Goal: Task Accomplishment & Management: Manage account settings

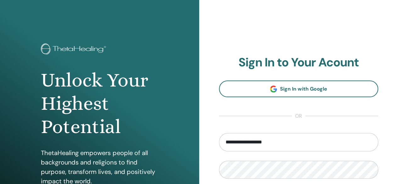
type input "**********"
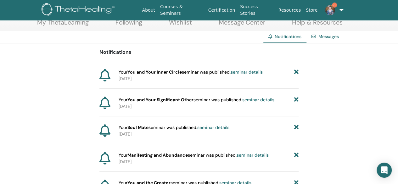
scroll to position [25, 0]
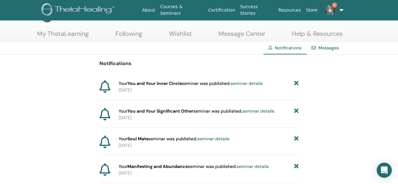
click at [298, 83] on icon at bounding box center [296, 83] width 4 height 7
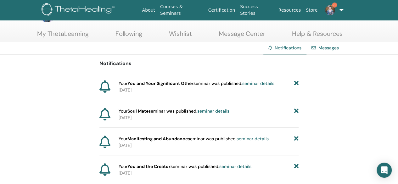
click at [294, 81] on icon at bounding box center [296, 83] width 4 height 7
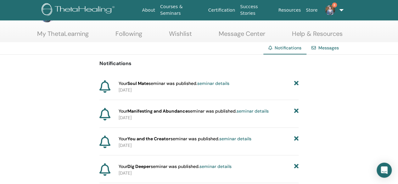
click at [296, 85] on icon at bounding box center [296, 83] width 4 height 7
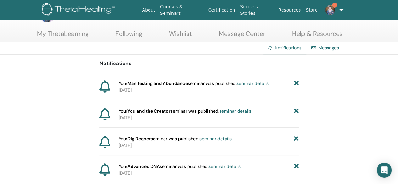
click at [295, 84] on icon at bounding box center [296, 83] width 4 height 7
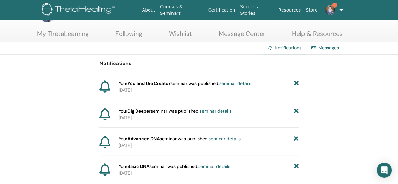
click at [298, 83] on icon at bounding box center [296, 83] width 4 height 7
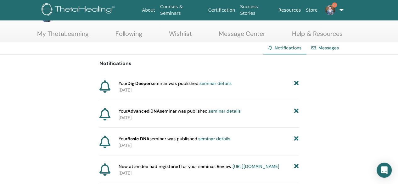
click at [298, 83] on icon at bounding box center [296, 83] width 4 height 7
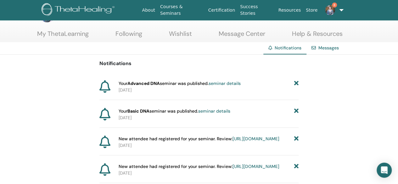
click at [298, 83] on icon at bounding box center [296, 83] width 4 height 7
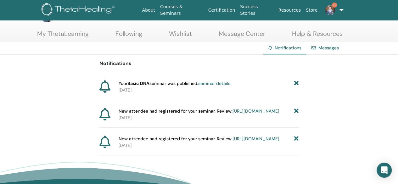
click at [298, 83] on icon at bounding box center [296, 83] width 4 height 7
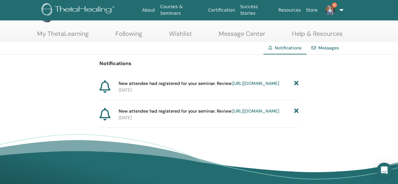
click at [295, 86] on icon at bounding box center [296, 83] width 4 height 7
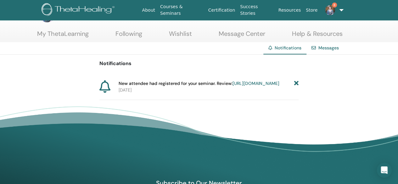
click at [279, 87] on span "New attendee had registered for your seminar. Review: https://member.thetaheali…" at bounding box center [199, 83] width 161 height 7
click at [295, 85] on icon at bounding box center [296, 83] width 4 height 7
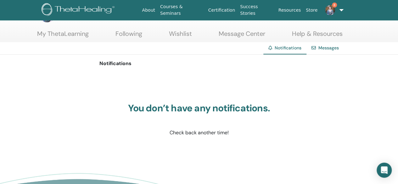
click at [333, 7] on span "8" at bounding box center [334, 5] width 5 height 5
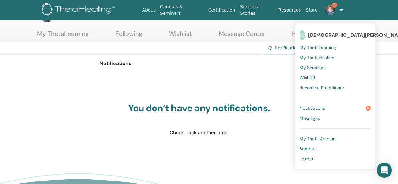
click at [328, 9] on img at bounding box center [330, 10] width 10 height 10
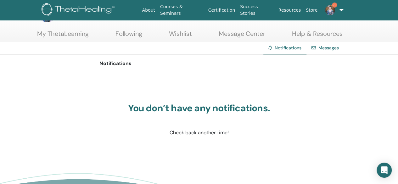
click at [330, 10] on img at bounding box center [330, 10] width 10 height 10
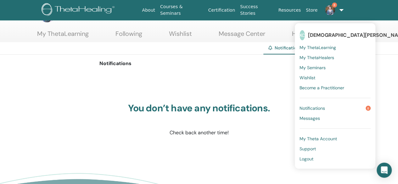
click at [311, 46] on span "My ThetaLearning" at bounding box center [317, 48] width 36 height 6
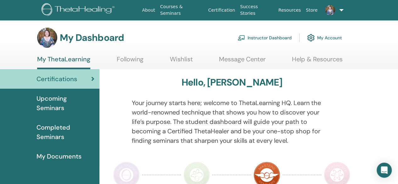
click at [266, 37] on link "Instructor Dashboard" at bounding box center [265, 38] width 54 height 14
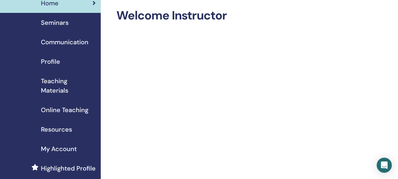
scroll to position [27, 0]
click at [53, 22] on span "Seminars" at bounding box center [55, 22] width 28 height 9
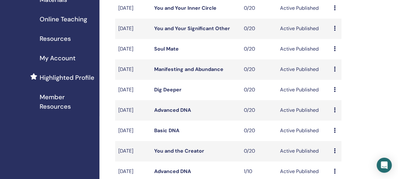
scroll to position [0, 1]
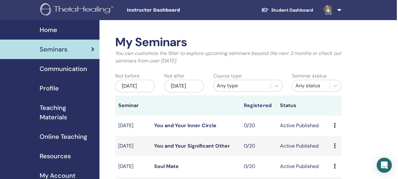
click at [48, 32] on span "Home" at bounding box center [49, 29] width 18 height 9
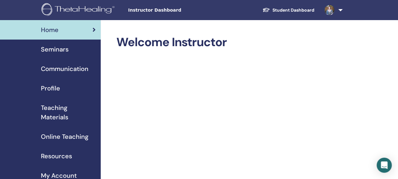
click at [56, 53] on span "Seminars" at bounding box center [55, 49] width 28 height 9
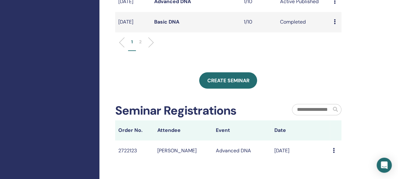
scroll to position [288, 1]
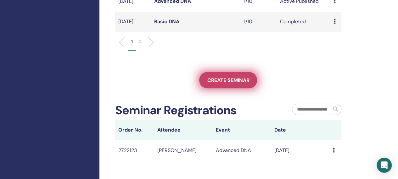
click at [227, 88] on link "Create seminar" at bounding box center [228, 80] width 58 height 16
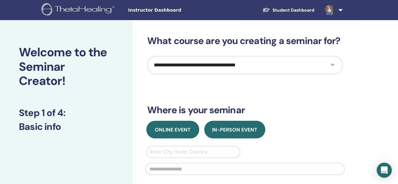
click at [167, 127] on span "Online Event" at bounding box center [173, 129] width 36 height 7
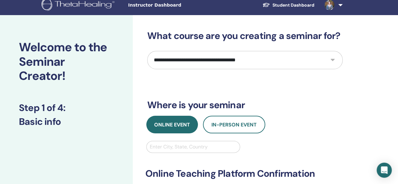
scroll to position [4, 0]
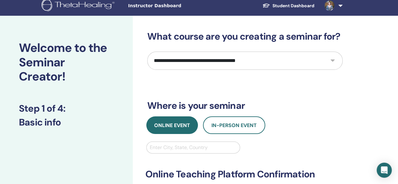
click at [212, 65] on select "**********" at bounding box center [244, 61] width 195 height 18
select select "*"
click at [147, 52] on select "**********" at bounding box center [244, 61] width 195 height 18
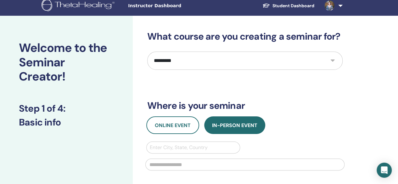
scroll to position [0, 0]
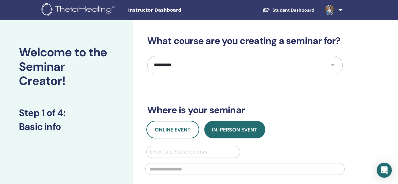
click at [139, 12] on span "Instructor Dashboard" at bounding box center [175, 10] width 94 height 7
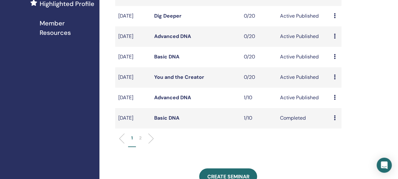
scroll to position [192, 1]
click at [166, 101] on link "Advanced DNA" at bounding box center [172, 97] width 37 height 7
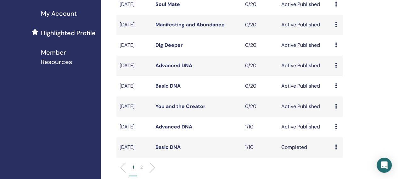
scroll to position [164, 0]
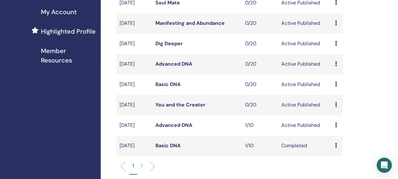
click at [335, 107] on icon at bounding box center [336, 104] width 2 height 5
click at [336, 152] on p "Cancel" at bounding box center [339, 152] width 24 height 8
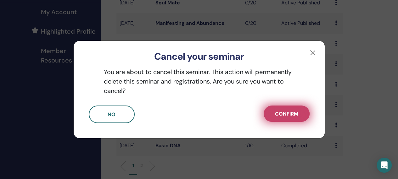
click at [287, 114] on span "Confirm" at bounding box center [286, 114] width 23 height 7
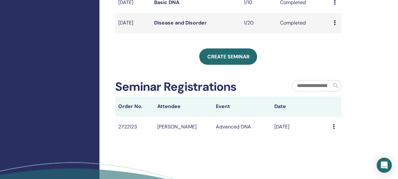
scroll to position [287, 1]
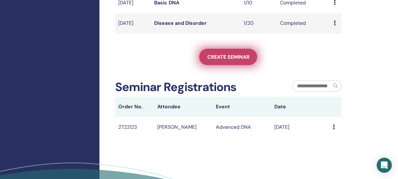
click at [233, 60] on span "Create seminar" at bounding box center [228, 57] width 42 height 7
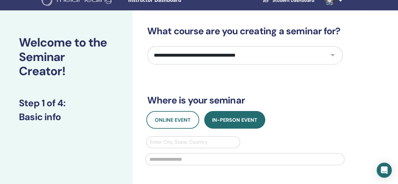
scroll to position [10, 0]
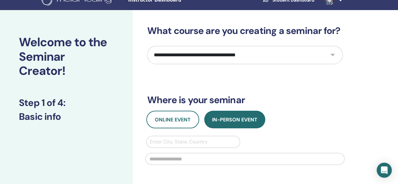
click at [197, 58] on select "**********" at bounding box center [244, 55] width 195 height 18
click at [147, 46] on select "**********" at bounding box center [244, 55] width 195 height 18
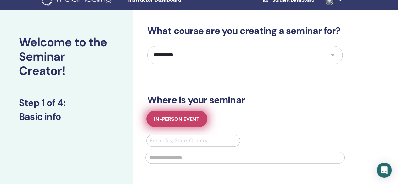
click at [184, 117] on span "In-Person Event" at bounding box center [176, 119] width 45 height 7
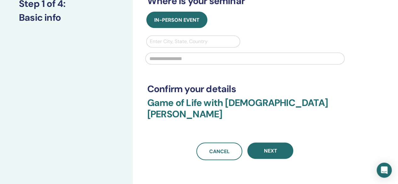
scroll to position [0, 0]
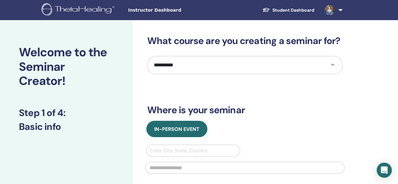
click at [221, 62] on select "**********" at bounding box center [244, 65] width 195 height 18
select select "*"
click at [147, 56] on select "**********" at bounding box center [244, 65] width 195 height 18
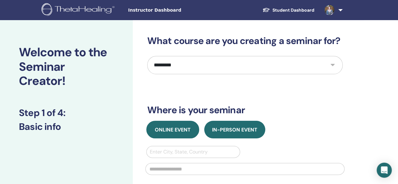
click at [175, 127] on span "Online Event" at bounding box center [173, 129] width 36 height 7
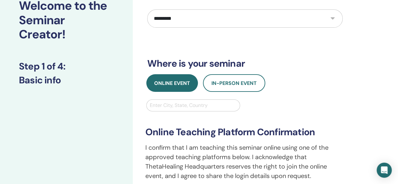
scroll to position [46, 0]
click at [169, 103] on div at bounding box center [193, 105] width 87 height 9
type input "******"
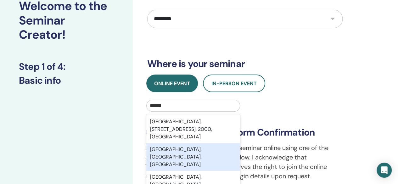
click at [181, 148] on div "[GEOGRAPHIC_DATA], [GEOGRAPHIC_DATA], [GEOGRAPHIC_DATA]" at bounding box center [193, 157] width 94 height 28
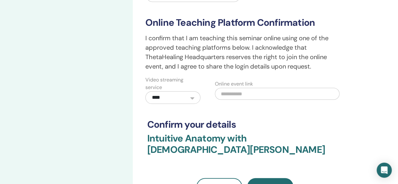
scroll to position [156, 0]
click at [243, 93] on input "text" at bounding box center [277, 93] width 125 height 12
paste input "**********"
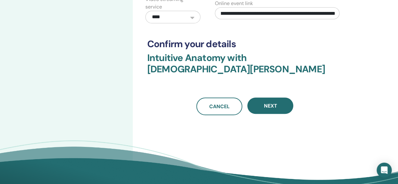
scroll to position [238, 0]
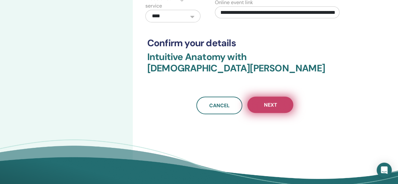
type input "**********"
click at [270, 102] on span "Next" at bounding box center [270, 105] width 13 height 7
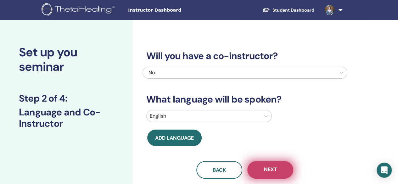
click at [280, 167] on button "Next" at bounding box center [270, 170] width 46 height 18
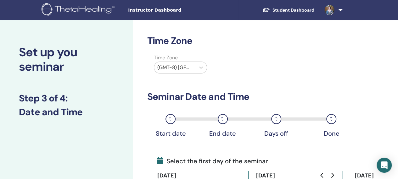
click at [183, 65] on div at bounding box center [174, 67] width 35 height 9
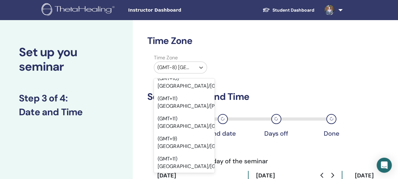
scroll to position [7980, 0]
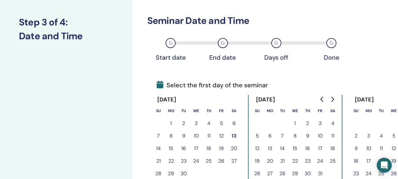
scroll to position [100, 0]
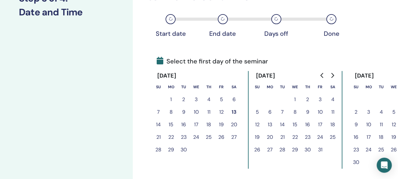
click at [332, 77] on icon "Go to next month" at bounding box center [332, 75] width 5 height 5
click at [269, 139] on button "17" at bounding box center [270, 137] width 13 height 13
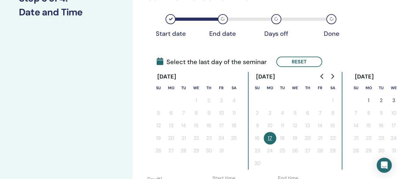
scroll to position [100, 40]
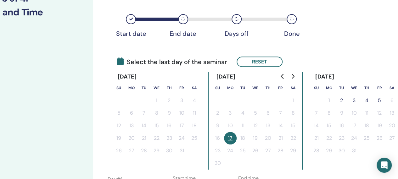
click at [380, 102] on button "5" at bounding box center [379, 100] width 13 height 13
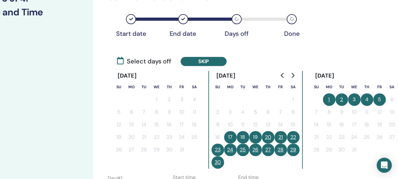
click at [294, 137] on button "22" at bounding box center [293, 137] width 13 height 13
click at [218, 149] on button "23" at bounding box center [217, 150] width 13 height 13
click at [294, 149] on button "29" at bounding box center [293, 150] width 13 height 13
click at [222, 162] on button "30" at bounding box center [217, 162] width 13 height 13
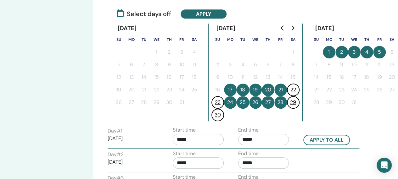
scroll to position [154, 40]
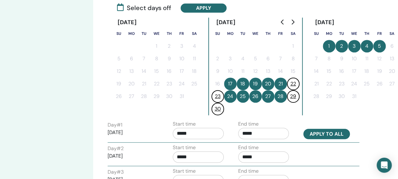
click at [334, 131] on button "Apply to all" at bounding box center [326, 134] width 47 height 10
click at [318, 136] on button "Apply to all" at bounding box center [326, 134] width 47 height 10
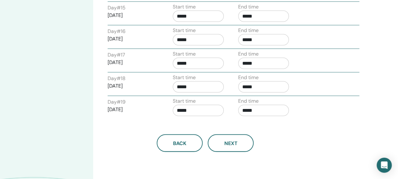
scroll to position [605, 40]
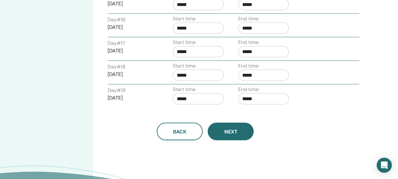
click at [235, 129] on span "Next" at bounding box center [230, 132] width 13 height 7
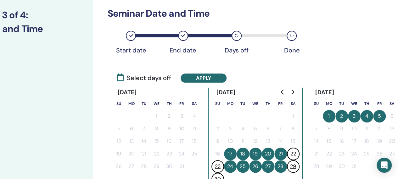
scroll to position [84, 40]
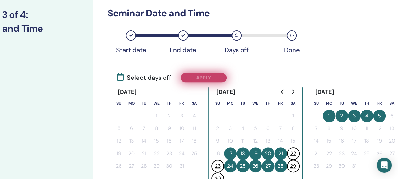
click at [213, 79] on button "Apply" at bounding box center [204, 77] width 46 height 9
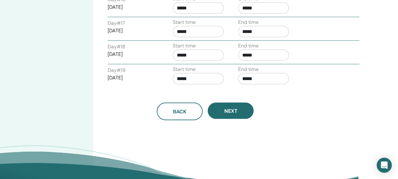
scroll to position [638, 40]
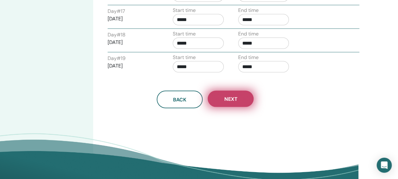
click at [234, 96] on span "Next" at bounding box center [230, 99] width 13 height 7
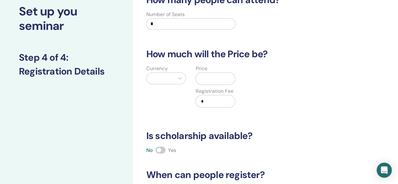
scroll to position [0, 0]
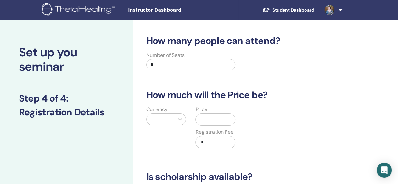
click at [168, 66] on input "*" at bounding box center [190, 64] width 89 height 11
type input "**"
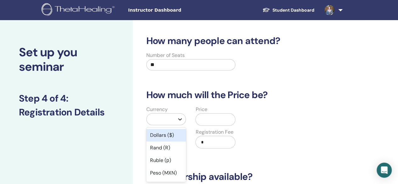
click at [181, 117] on icon at bounding box center [180, 119] width 6 height 6
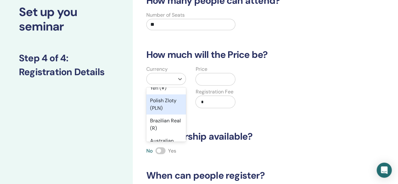
scroll to position [117, 0]
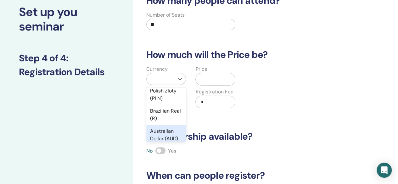
click at [165, 132] on div "Australian Dollar (AUD)" at bounding box center [166, 135] width 40 height 20
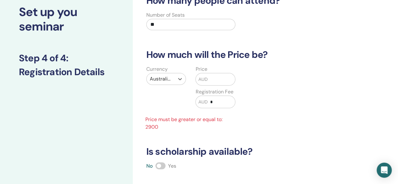
click at [213, 83] on input "text" at bounding box center [221, 79] width 27 height 12
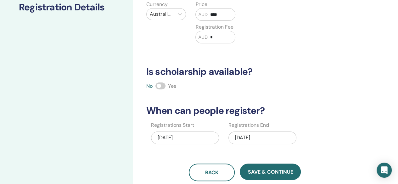
scroll to position [131, 0]
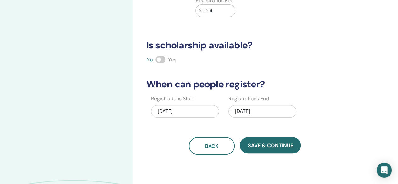
type input "****"
click at [263, 112] on div "12/05/2025" at bounding box center [262, 111] width 68 height 13
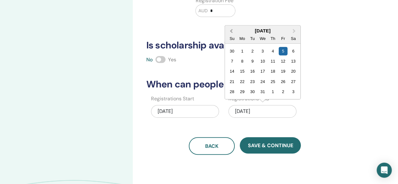
click at [232, 33] on button "Previous Month" at bounding box center [231, 31] width 10 height 10
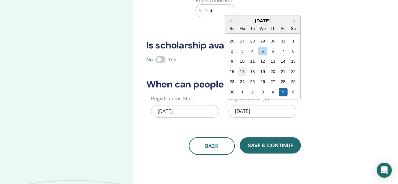
click at [241, 72] on div "17" at bounding box center [242, 71] width 8 height 8
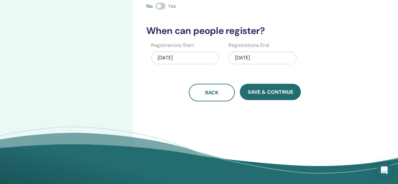
scroll to position [186, 0]
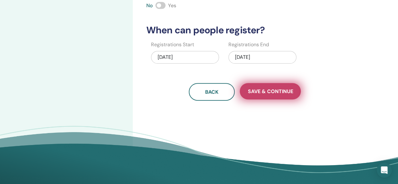
click at [276, 92] on span "Save & Continue" at bounding box center [270, 91] width 45 height 7
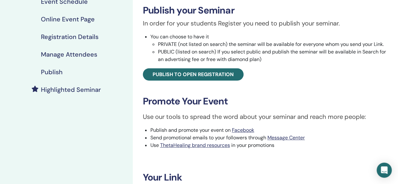
scroll to position [99, 0]
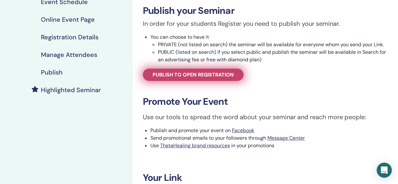
click at [201, 75] on span "Publish to open registration" at bounding box center [193, 74] width 81 height 7
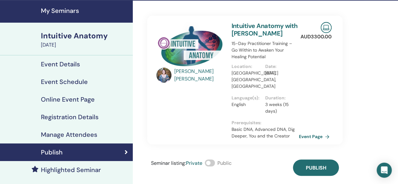
scroll to position [21, 0]
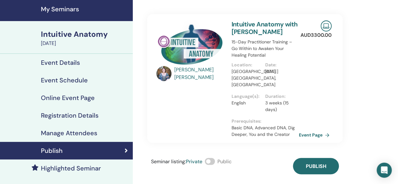
click at [212, 158] on span at bounding box center [210, 161] width 10 height 7
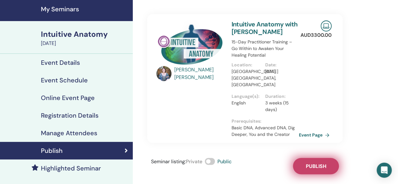
click at [320, 158] on button "Publish" at bounding box center [316, 166] width 46 height 16
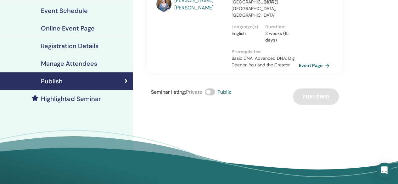
scroll to position [0, 0]
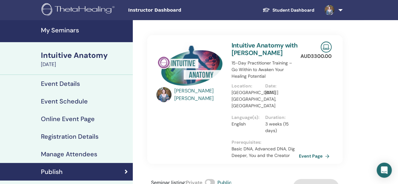
click at [60, 29] on h4 "My Seminars" at bounding box center [85, 30] width 88 height 8
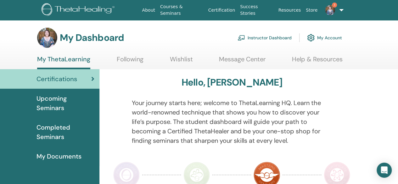
click at [262, 39] on link "Instructor Dashboard" at bounding box center [265, 38] width 54 height 14
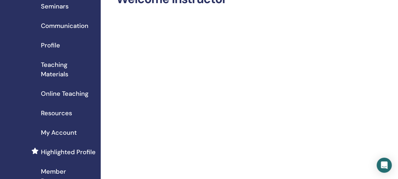
scroll to position [44, 0]
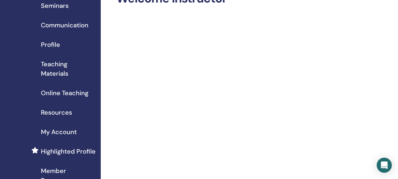
click at [53, 67] on span "Teaching Materials" at bounding box center [68, 68] width 55 height 19
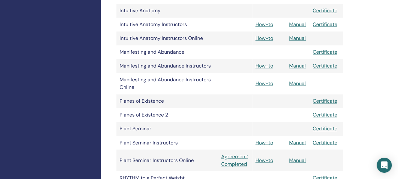
scroll to position [459, 0]
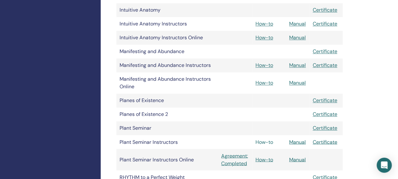
click at [261, 143] on link "How-to" at bounding box center [264, 142] width 18 height 7
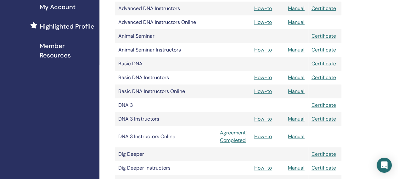
scroll to position [166, 1]
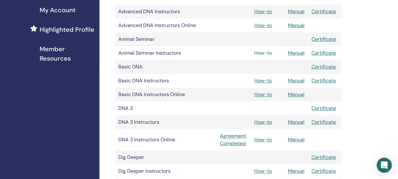
click at [263, 51] on link "How-to" at bounding box center [263, 53] width 18 height 7
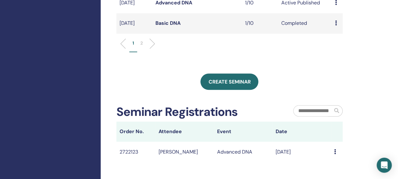
scroll to position [287, 0]
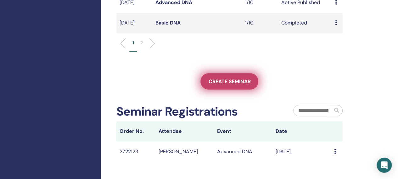
click at [232, 88] on link "Create seminar" at bounding box center [229, 81] width 58 height 16
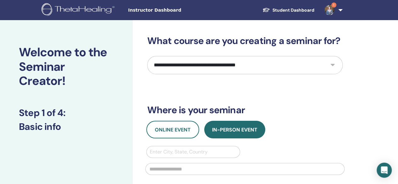
click at [316, 65] on select "**********" at bounding box center [244, 65] width 195 height 18
select select "**"
click at [147, 56] on select "**********" at bounding box center [244, 65] width 195 height 18
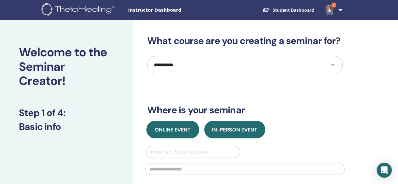
click at [165, 129] on span "Online Event" at bounding box center [173, 129] width 36 height 7
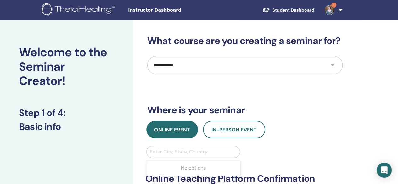
click at [172, 152] on div at bounding box center [193, 152] width 87 height 9
type input "******"
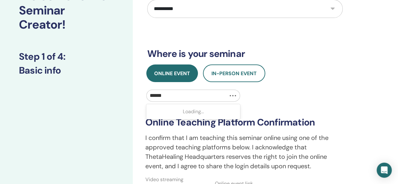
scroll to position [57, 0]
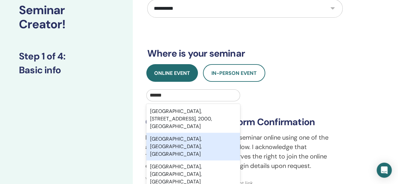
click at [184, 143] on div "Sydney, New South Wales, AUS" at bounding box center [193, 147] width 94 height 28
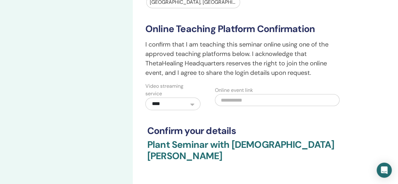
scroll to position [152, 0]
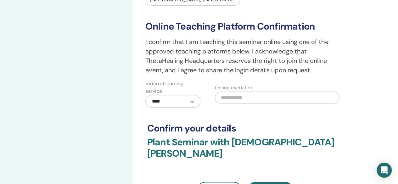
click at [244, 96] on input "text" at bounding box center [277, 98] width 125 height 12
paste input "**********"
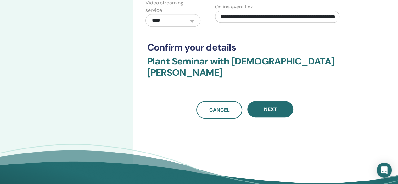
scroll to position [233, 0]
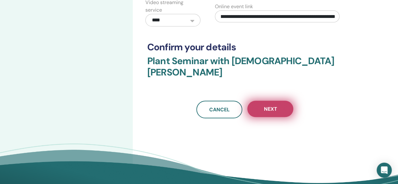
type input "**********"
click at [280, 101] on button "Next" at bounding box center [270, 109] width 46 height 16
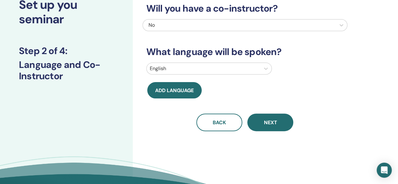
scroll to position [49, 0]
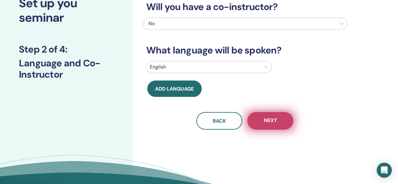
drag, startPoint x: 277, startPoint y: 117, endPoint x: 254, endPoint y: 120, distance: 22.9
click at [281, 120] on button "Next" at bounding box center [270, 121] width 46 height 18
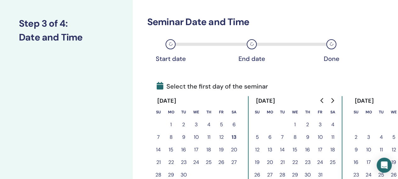
scroll to position [75, 0]
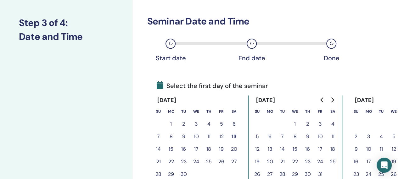
click at [333, 99] on icon "Go to next month" at bounding box center [332, 100] width 3 height 5
click at [332, 123] on button "6" at bounding box center [333, 124] width 13 height 13
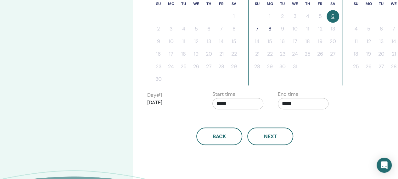
scroll to position [168, 0]
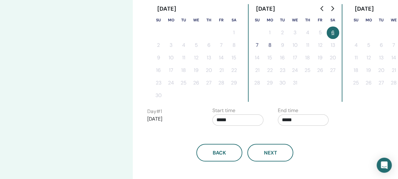
click at [332, 32] on button "6" at bounding box center [333, 32] width 13 height 13
click at [251, 116] on input "*****" at bounding box center [237, 120] width 51 height 11
click at [300, 114] on div "End time *****" at bounding box center [303, 118] width 51 height 22
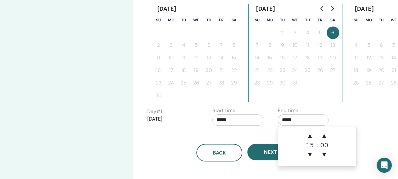
click at [297, 118] on input "*****" at bounding box center [303, 120] width 51 height 11
click at [310, 138] on span "▲" at bounding box center [310, 136] width 13 height 13
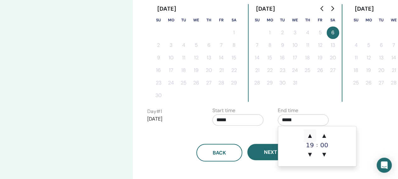
click at [310, 138] on span "▲" at bounding box center [310, 136] width 13 height 13
type input "*****"
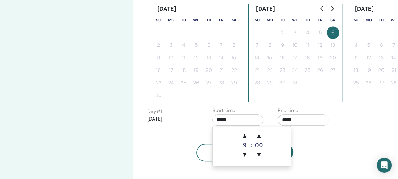
click at [236, 120] on input "*****" at bounding box center [237, 120] width 51 height 11
click at [244, 139] on span "▲" at bounding box center [244, 136] width 13 height 13
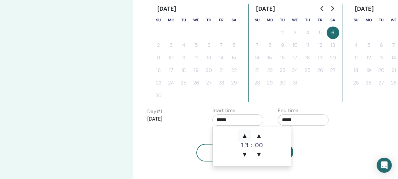
click at [244, 139] on span "▲" at bounding box center [244, 136] width 13 height 13
click at [246, 152] on span "▼" at bounding box center [244, 154] width 13 height 13
type input "*****"
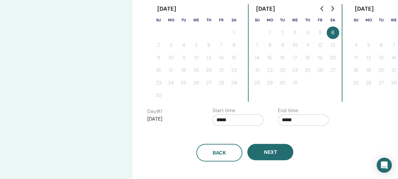
click at [346, 150] on div "Back Next" at bounding box center [245, 153] width 205 height 18
click at [296, 117] on input "*****" at bounding box center [303, 120] width 51 height 11
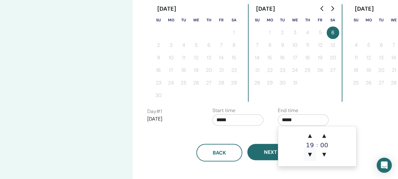
click at [311, 154] on span "▼" at bounding box center [310, 154] width 13 height 13
type input "*****"
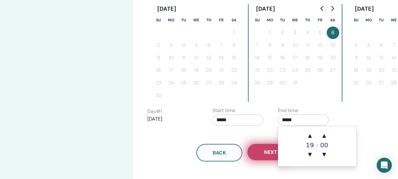
click at [266, 153] on span "Next" at bounding box center [270, 152] width 13 height 7
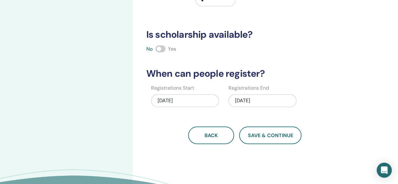
scroll to position [143, 0]
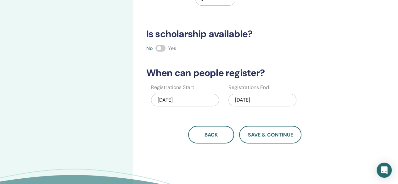
click at [211, 143] on div "How many people can attend? Number of Seats * How much will the Price be? Curre…" at bounding box center [265, 54] width 265 height 354
click at [210, 136] on span "Back" at bounding box center [210, 134] width 13 height 7
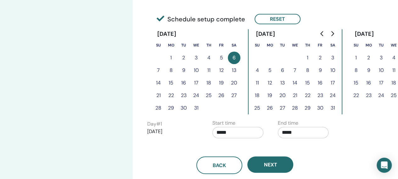
click at [298, 135] on input "*****" at bounding box center [303, 132] width 51 height 11
click at [326, 148] on span "▲" at bounding box center [324, 148] width 13 height 13
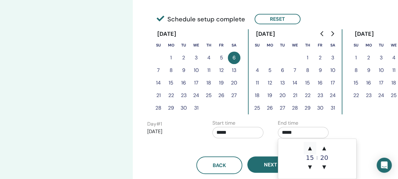
click at [309, 148] on span "▲" at bounding box center [310, 148] width 13 height 13
click at [323, 165] on span "▼" at bounding box center [324, 167] width 13 height 13
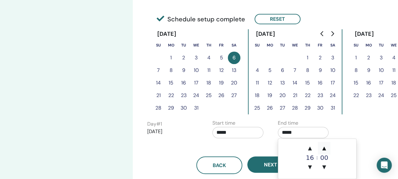
click at [323, 149] on span "▲" at bounding box center [324, 148] width 13 height 13
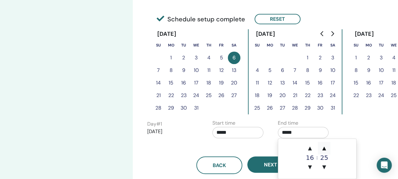
click at [323, 149] on span "▲" at bounding box center [324, 148] width 13 height 13
click at [309, 148] on span "▲" at bounding box center [310, 148] width 13 height 13
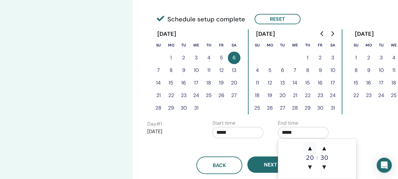
type input "*****"
click at [234, 132] on input "*****" at bounding box center [237, 132] width 51 height 11
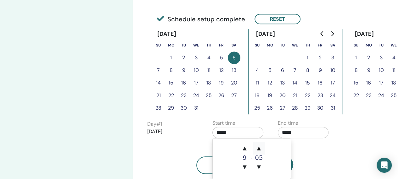
click at [259, 146] on span "▲" at bounding box center [259, 148] width 13 height 13
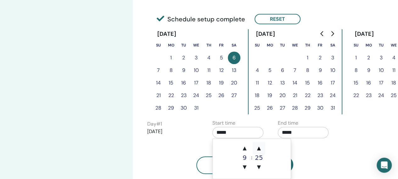
click at [259, 146] on span "▲" at bounding box center [259, 148] width 13 height 13
click at [244, 146] on span "▲" at bounding box center [244, 148] width 13 height 13
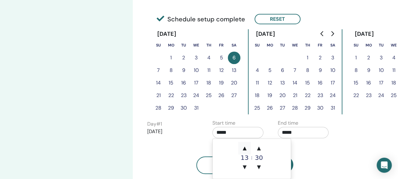
click at [244, 146] on span "▲" at bounding box center [244, 148] width 13 height 13
type input "*****"
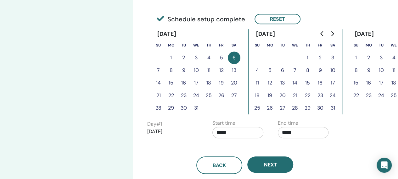
click at [342, 163] on div "Back Next" at bounding box center [245, 166] width 205 height 18
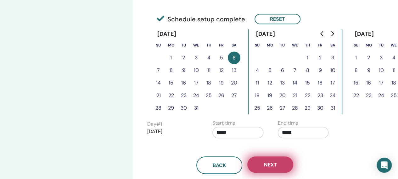
click at [283, 164] on button "Next" at bounding box center [270, 165] width 46 height 16
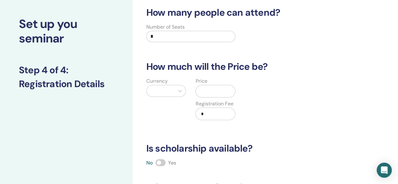
scroll to position [0, 0]
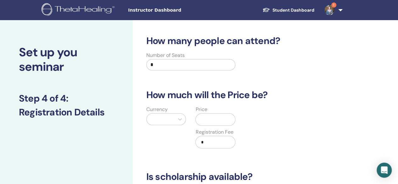
click at [165, 61] on input "*" at bounding box center [190, 64] width 89 height 11
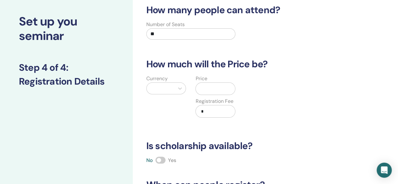
scroll to position [31, 0]
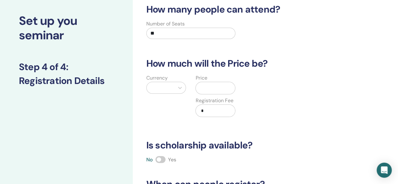
type input "*"
type input "**"
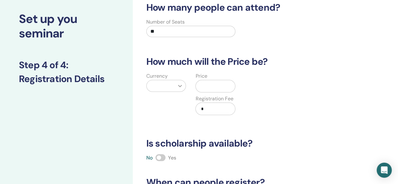
click at [181, 87] on icon at bounding box center [180, 86] width 6 height 6
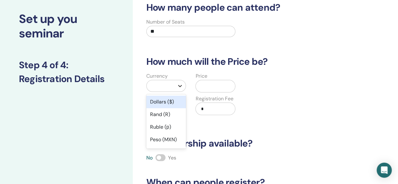
scroll to position [40, 0]
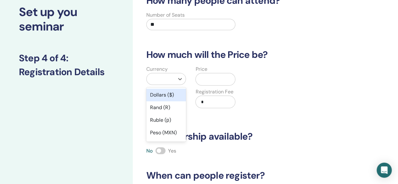
click at [165, 95] on div "Dollars ($)" at bounding box center [166, 95] width 40 height 13
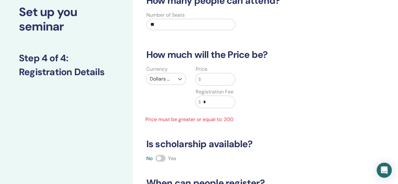
click at [172, 76] on div "Dollars ($)" at bounding box center [161, 78] width 28 height 11
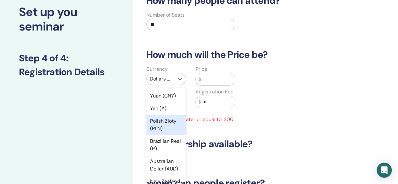
scroll to position [103, 0]
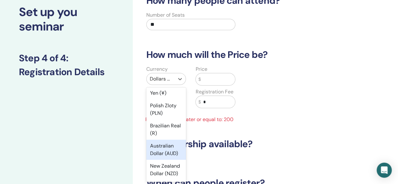
click at [162, 156] on div "Australian Dollar (AUD)" at bounding box center [166, 150] width 40 height 20
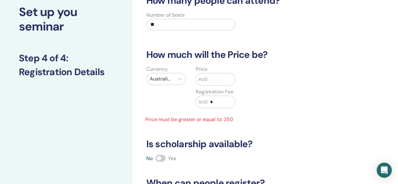
click at [213, 78] on input "text" at bounding box center [221, 79] width 27 height 12
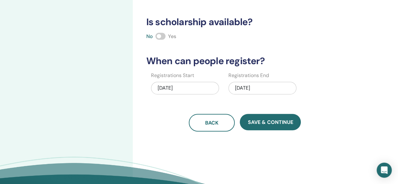
scroll to position [156, 0]
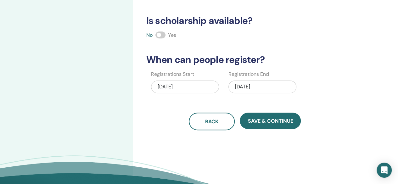
type input "***"
click at [268, 85] on div "12/06/2025" at bounding box center [262, 87] width 68 height 13
click at [271, 81] on div "12/06/2025" at bounding box center [262, 87] width 68 height 13
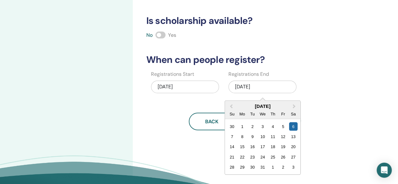
click at [341, 78] on div "Registrations Start 09/13/2025 Registrations End 12/06/2025 Previous Month Next…" at bounding box center [240, 83] width 205 height 27
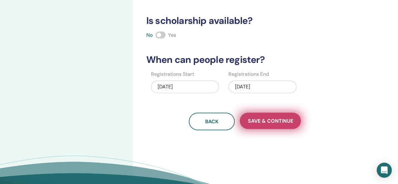
click at [277, 121] on span "Save & Continue" at bounding box center [270, 121] width 45 height 7
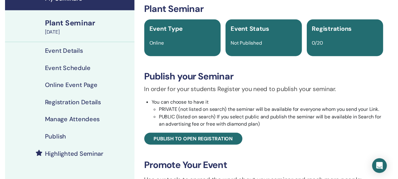
scroll to position [35, 0]
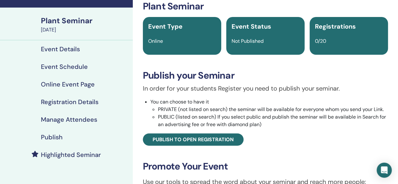
click at [58, 68] on h4 "Event Schedule" at bounding box center [64, 67] width 47 height 8
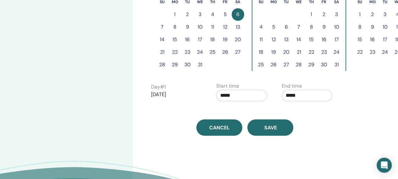
scroll to position [197, 0]
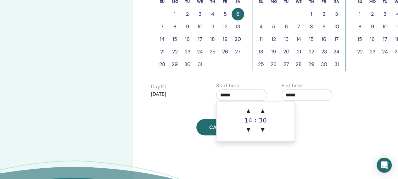
click at [241, 91] on input "*****" at bounding box center [241, 95] width 51 height 11
click at [266, 110] on span "▲" at bounding box center [262, 111] width 13 height 13
click at [262, 132] on span "▼" at bounding box center [262, 130] width 13 height 13
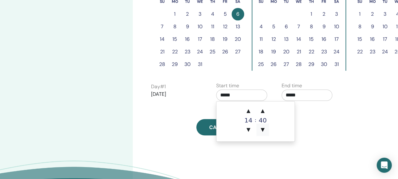
click at [262, 132] on span "▼" at bounding box center [262, 130] width 13 height 13
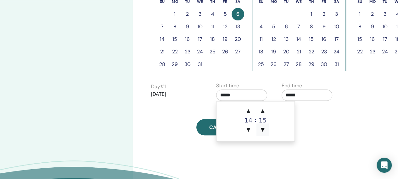
click at [262, 132] on span "▼" at bounding box center [262, 130] width 13 height 13
type input "*****"
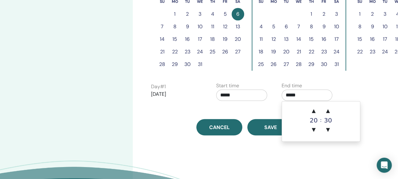
click at [305, 93] on input "*****" at bounding box center [307, 95] width 51 height 11
click at [331, 127] on span "▼" at bounding box center [327, 130] width 13 height 13
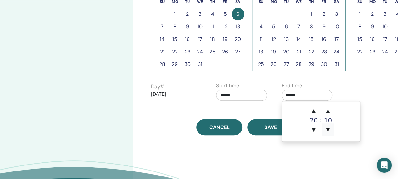
click at [331, 127] on span "▼" at bounding box center [327, 130] width 13 height 13
click at [328, 109] on span "▲" at bounding box center [327, 111] width 13 height 13
type input "*****"
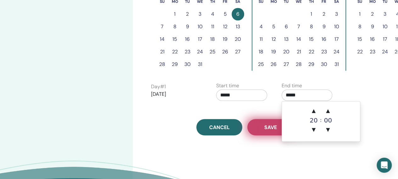
click at [266, 128] on span "Save" at bounding box center [270, 127] width 13 height 7
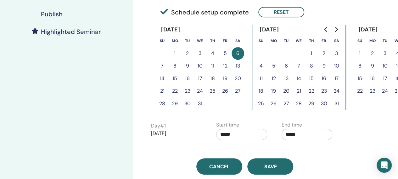
scroll to position [158, 0]
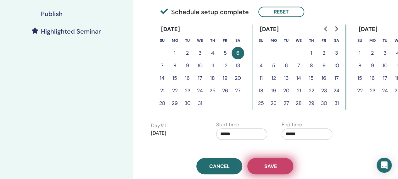
click at [280, 165] on button "Save" at bounding box center [270, 166] width 46 height 16
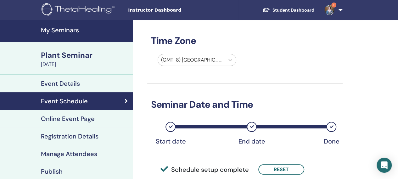
click at [215, 65] on div "(GMT-8) [GEOGRAPHIC_DATA]/[US_STATE]" at bounding box center [191, 59] width 67 height 11
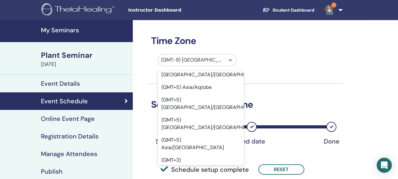
scroll to position [5424, 0]
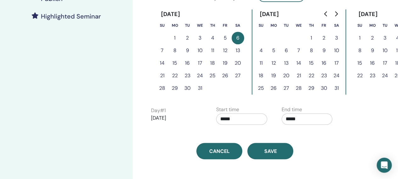
scroll to position [174, 0]
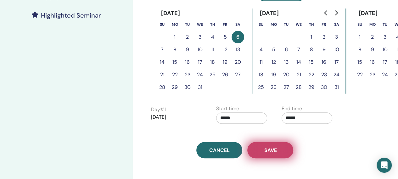
click at [281, 154] on button "Save" at bounding box center [270, 150] width 46 height 16
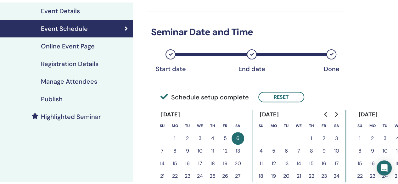
scroll to position [75, 0]
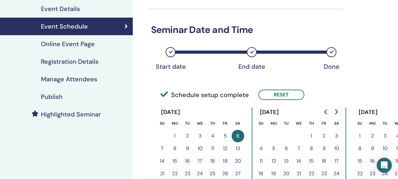
click at [64, 97] on div "Publish" at bounding box center [66, 97] width 123 height 8
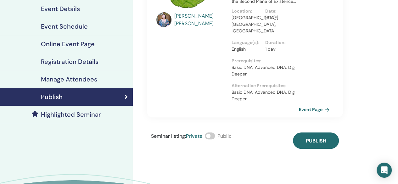
click at [82, 59] on h4 "Registration Details" at bounding box center [70, 62] width 58 height 8
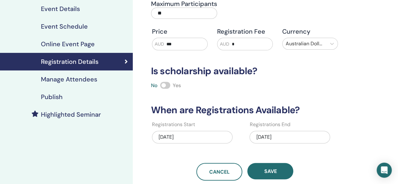
click at [107, 80] on div "Manage Attendees" at bounding box center [66, 79] width 123 height 8
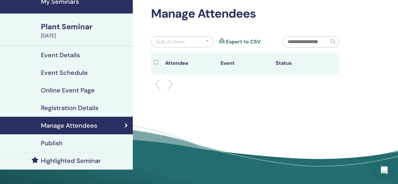
scroll to position [28, 0]
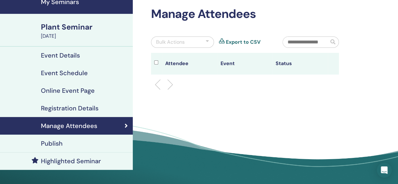
click at [62, 143] on h4 "Publish" at bounding box center [52, 144] width 22 height 8
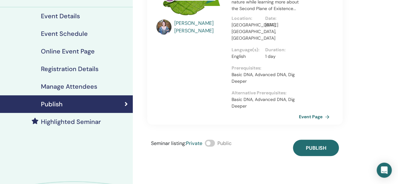
scroll to position [71, 0]
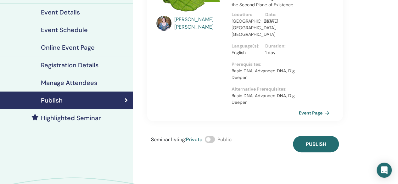
click at [216, 136] on div "Seminar listing : Private Public" at bounding box center [191, 144] width 81 height 16
click at [207, 136] on span at bounding box center [210, 139] width 10 height 7
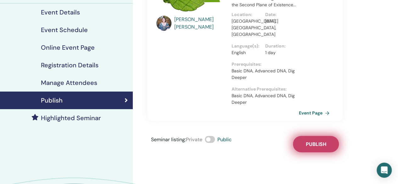
click at [321, 141] on span "Publish" at bounding box center [315, 144] width 20 height 7
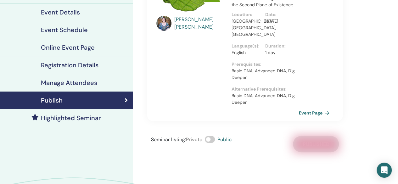
scroll to position [0, 0]
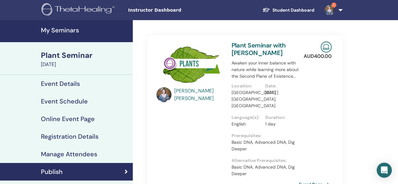
click at [59, 32] on h4 "My Seminars" at bounding box center [85, 30] width 88 height 8
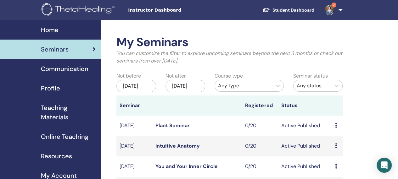
click at [60, 35] on link "Home" at bounding box center [50, 30] width 101 height 20
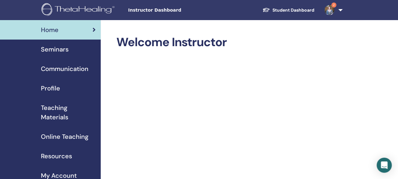
click at [76, 47] on div "Seminars" at bounding box center [50, 49] width 91 height 9
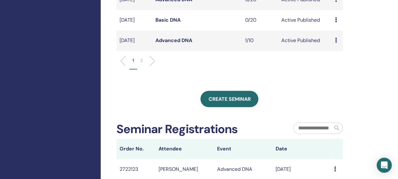
scroll to position [261, 0]
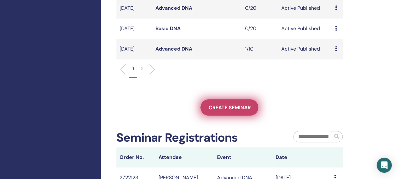
click at [223, 111] on span "Create seminar" at bounding box center [229, 107] width 42 height 7
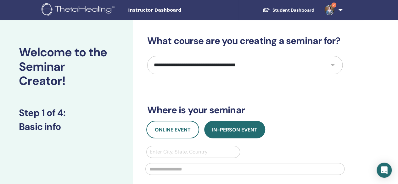
click at [216, 64] on select "**********" at bounding box center [244, 65] width 195 height 18
click at [147, 56] on select "**********" at bounding box center [244, 65] width 195 height 18
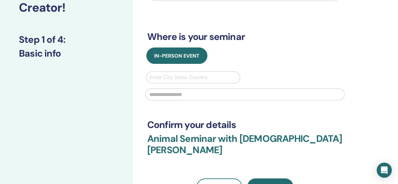
scroll to position [75, 0]
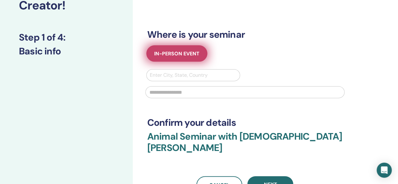
click at [188, 53] on span "In-Person Event" at bounding box center [176, 53] width 45 height 7
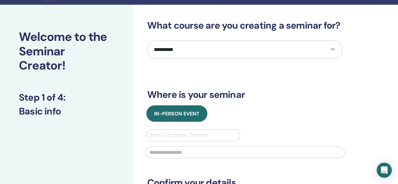
scroll to position [9, 0]
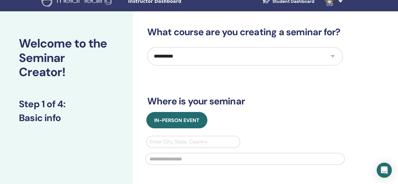
click at [271, 58] on select "**********" at bounding box center [244, 56] width 195 height 18
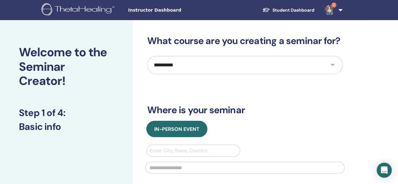
click at [224, 64] on select "**********" at bounding box center [244, 65] width 195 height 18
select select "*"
click at [147, 56] on select "**********" at bounding box center [244, 65] width 195 height 18
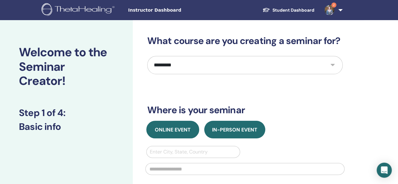
click at [174, 134] on button "Online Event" at bounding box center [172, 130] width 53 height 18
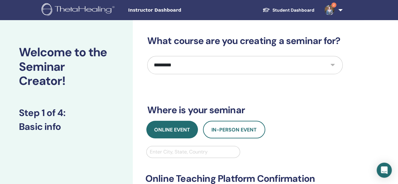
click at [170, 148] on div at bounding box center [193, 152] width 87 height 9
type input "******"
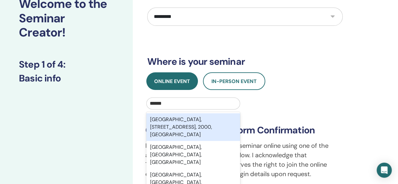
scroll to position [49, 0]
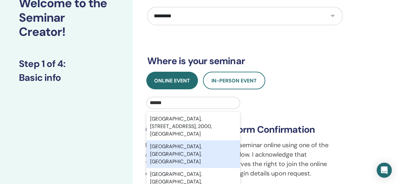
click at [173, 151] on div "Sydney, New South Wales, AUS" at bounding box center [193, 154] width 94 height 28
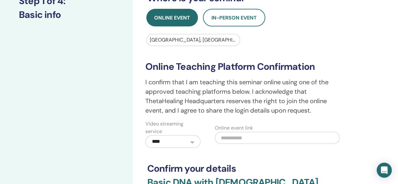
scroll to position [112, 0]
click at [254, 140] on input "text" at bounding box center [277, 137] width 125 height 12
paste input "**********"
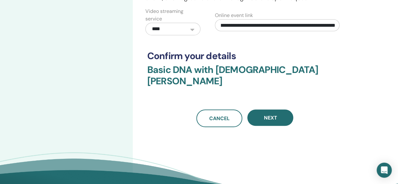
scroll to position [225, 0]
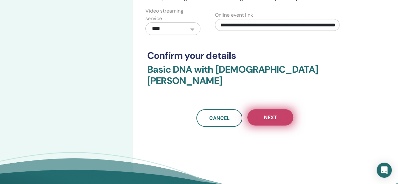
type input "**********"
click at [280, 109] on button "Next" at bounding box center [270, 117] width 46 height 16
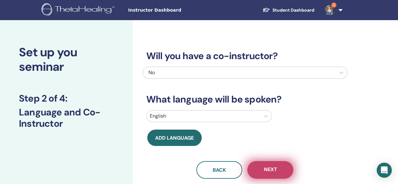
click at [275, 175] on button "Next" at bounding box center [270, 170] width 46 height 18
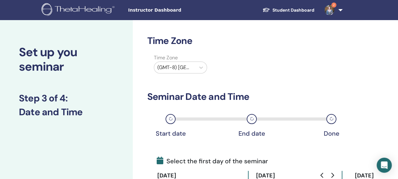
click at [190, 65] on div at bounding box center [174, 67] width 35 height 9
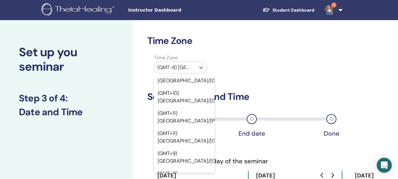
scroll to position [7993, 0]
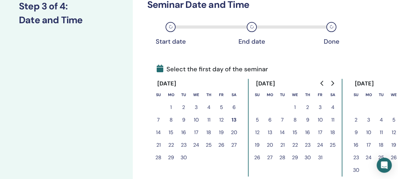
scroll to position [93, 0]
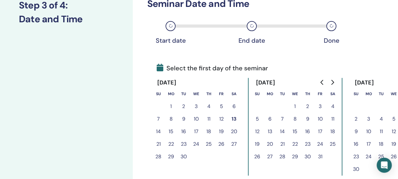
click at [330, 84] on icon "Go to next month" at bounding box center [332, 82] width 5 height 5
click at [333, 84] on icon "Go to next month" at bounding box center [332, 82] width 5 height 5
click at [333, 81] on icon "Go to next month" at bounding box center [332, 82] width 5 height 5
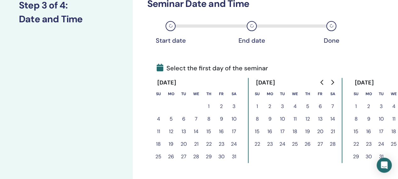
click at [223, 106] on button "2" at bounding box center [221, 106] width 13 height 13
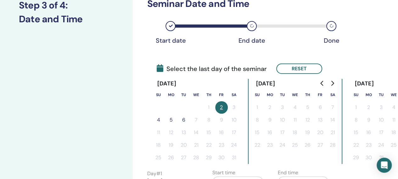
click at [160, 119] on button "4" at bounding box center [158, 120] width 13 height 13
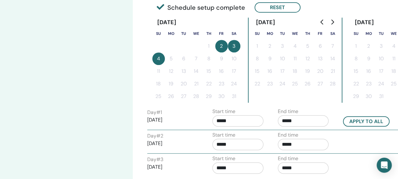
scroll to position [155, 0]
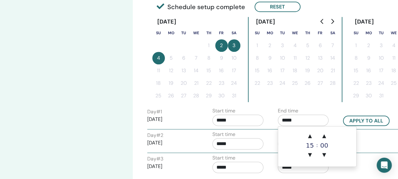
click at [302, 120] on input "*****" at bounding box center [303, 120] width 51 height 11
click at [312, 132] on span "▲" at bounding box center [310, 136] width 13 height 13
type input "*****"
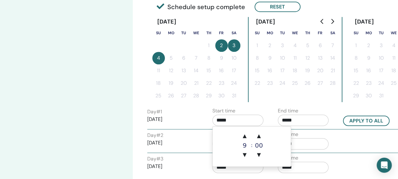
click at [242, 120] on input "*****" at bounding box center [237, 120] width 51 height 11
click at [244, 136] on span "▲" at bounding box center [244, 136] width 13 height 13
type input "*****"
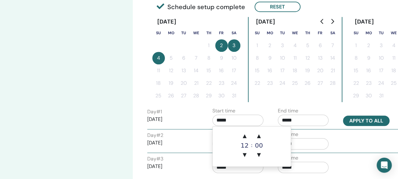
click at [374, 118] on button "Apply to all" at bounding box center [366, 121] width 47 height 10
type input "*****"
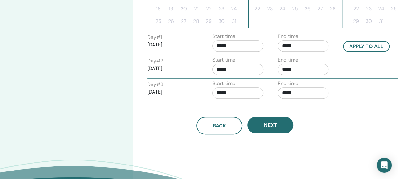
scroll to position [231, 0]
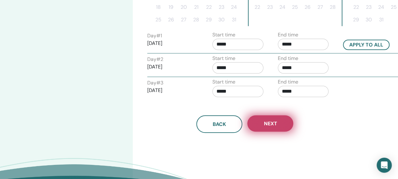
click at [278, 122] on button "Next" at bounding box center [270, 123] width 46 height 16
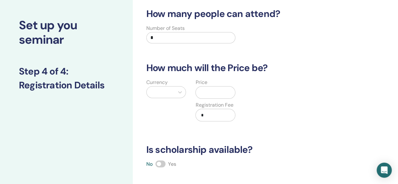
scroll to position [13, 0]
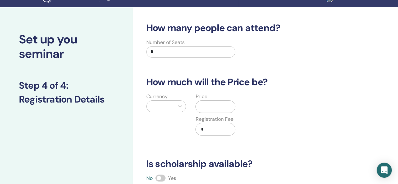
click at [162, 55] on input "*" at bounding box center [190, 51] width 89 height 11
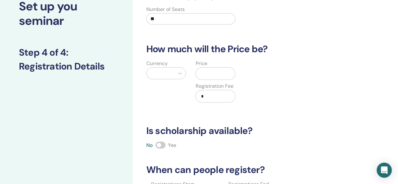
scroll to position [46, 0]
type input "**"
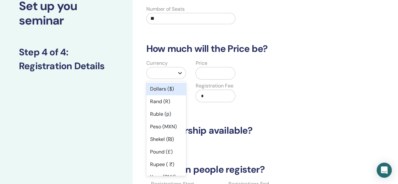
click at [178, 71] on icon at bounding box center [180, 73] width 6 height 6
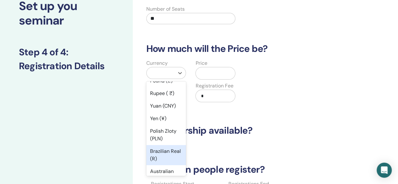
scroll to position [101, 0]
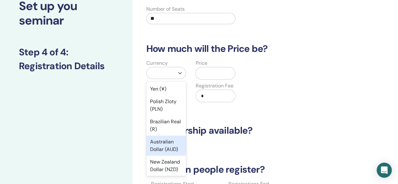
click at [161, 154] on div "Australian Dollar (AUD)" at bounding box center [166, 146] width 40 height 20
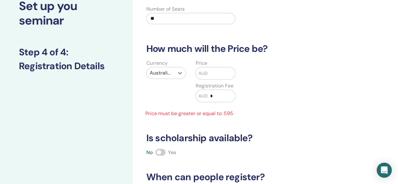
click at [216, 73] on input "text" at bounding box center [221, 73] width 27 height 12
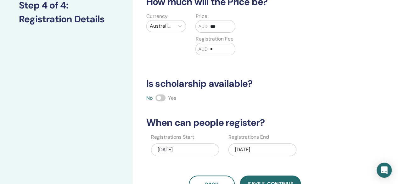
scroll to position [113, 0]
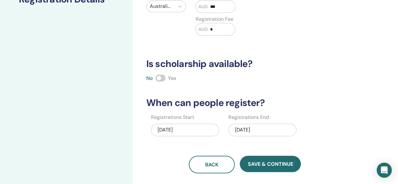
type input "***"
click at [264, 128] on div "01/04/2026" at bounding box center [262, 130] width 68 height 13
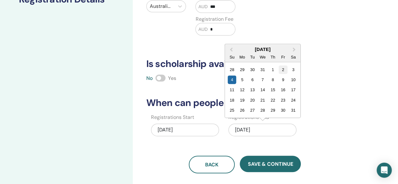
click at [283, 71] on div "2" at bounding box center [283, 69] width 8 height 8
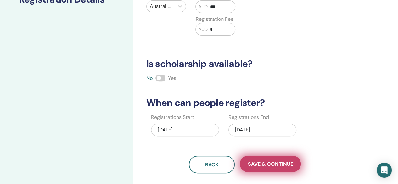
click at [276, 165] on span "Save & Continue" at bounding box center [270, 164] width 45 height 7
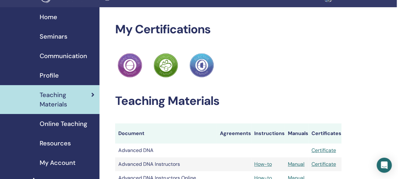
scroll to position [0, 1]
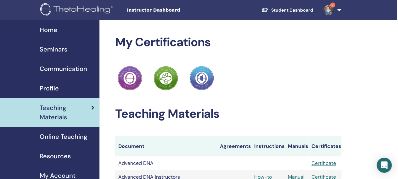
click at [52, 31] on span "Home" at bounding box center [49, 29] width 18 height 9
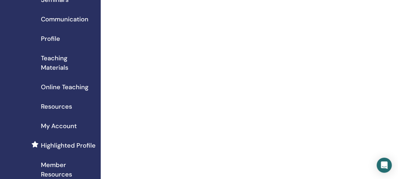
scroll to position [50, 0]
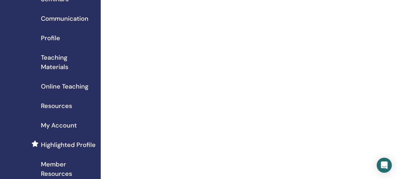
click at [73, 87] on span "Online Teaching" at bounding box center [65, 86] width 48 height 9
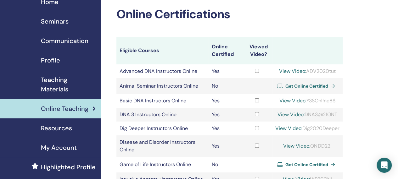
scroll to position [30, 0]
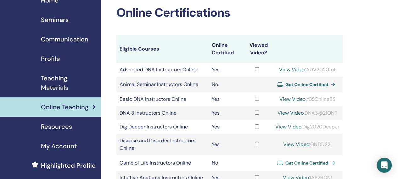
click at [285, 85] on span "Get Online Certified" at bounding box center [306, 85] width 43 height 6
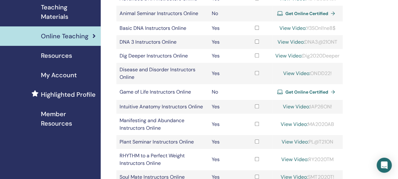
scroll to position [101, 0]
click at [304, 91] on span "Get Online Certified" at bounding box center [306, 92] width 43 height 6
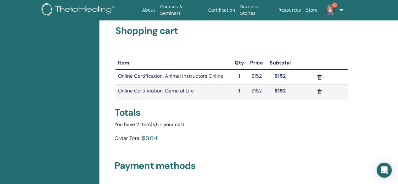
scroll to position [39, 0]
click at [319, 76] on icon "submit" at bounding box center [319, 76] width 4 height 5
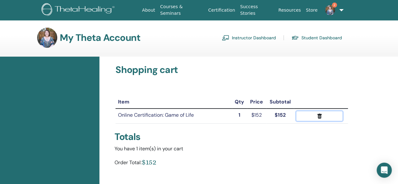
click at [318, 117] on icon "submit" at bounding box center [319, 116] width 7 height 7
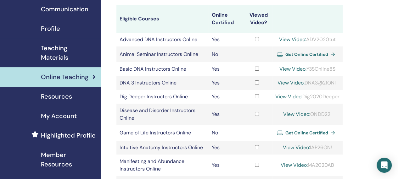
scroll to position [59, 0]
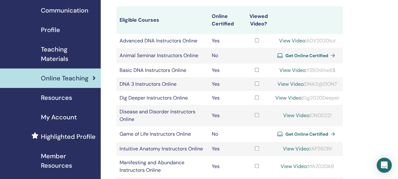
click at [60, 54] on span "Teaching Materials" at bounding box center [68, 54] width 55 height 19
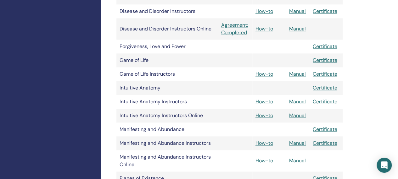
scroll to position [380, 0]
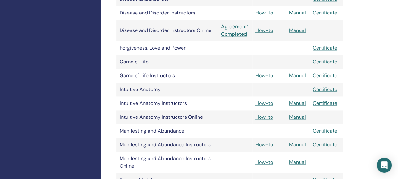
click at [267, 77] on link "How-to" at bounding box center [264, 75] width 18 height 7
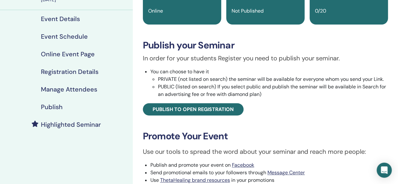
scroll to position [66, 0]
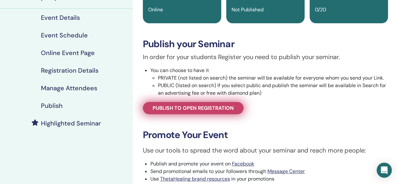
click at [215, 110] on span "Publish to open registration" at bounding box center [193, 108] width 81 height 7
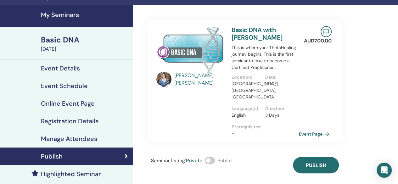
scroll to position [15, 0]
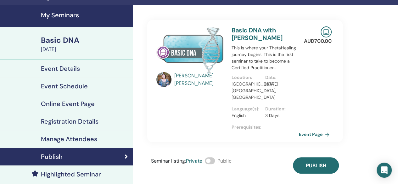
click at [210, 157] on span at bounding box center [210, 160] width 10 height 7
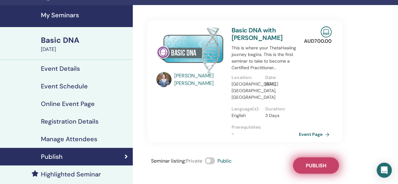
click at [323, 162] on span "Publish" at bounding box center [315, 165] width 20 height 7
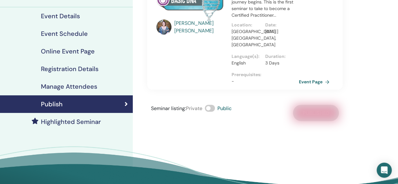
scroll to position [0, 0]
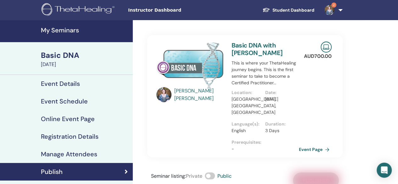
click at [71, 28] on h4 "My Seminars" at bounding box center [85, 30] width 88 height 8
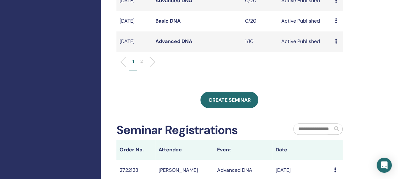
scroll to position [256, 0]
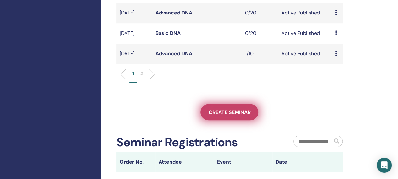
click at [232, 116] on span "Create seminar" at bounding box center [229, 112] width 42 height 7
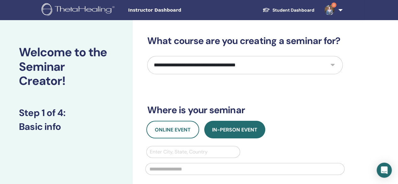
click at [184, 66] on select "**********" at bounding box center [244, 65] width 195 height 18
select select "*"
click at [147, 56] on select "**********" at bounding box center [244, 65] width 195 height 18
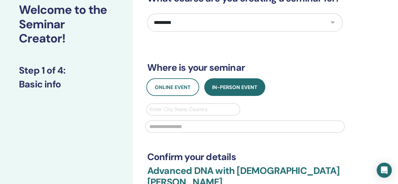
scroll to position [43, 0]
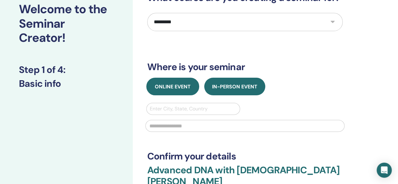
click at [164, 89] on span "Online Event" at bounding box center [173, 86] width 36 height 7
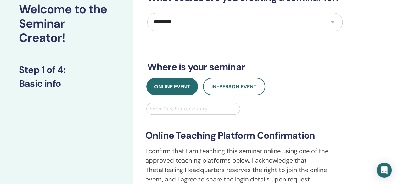
click at [171, 107] on div at bounding box center [193, 108] width 87 height 9
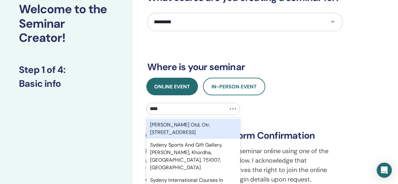
type input "***"
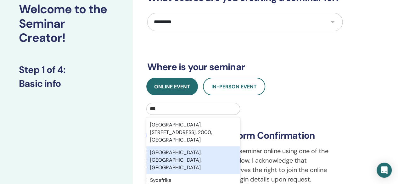
click at [178, 152] on div "Sydney, New South Wales, AUS" at bounding box center [193, 160] width 94 height 28
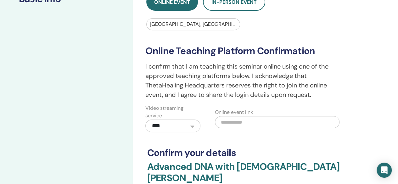
scroll to position [130, 0]
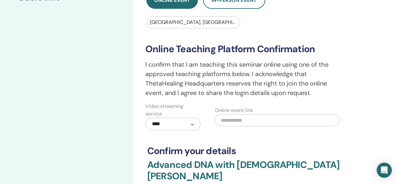
click at [241, 115] on input "text" at bounding box center [277, 120] width 125 height 12
paste input "**********"
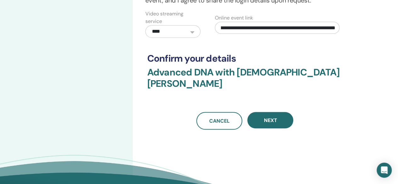
scroll to position [223, 0]
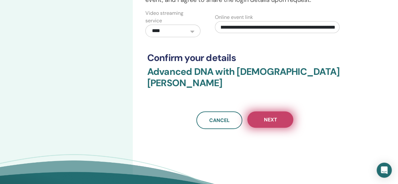
type input "**********"
click at [260, 115] on button "Next" at bounding box center [270, 119] width 46 height 16
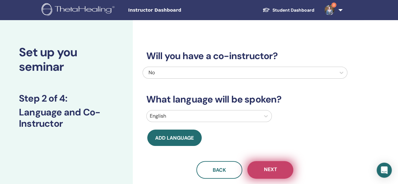
click at [275, 168] on span "Next" at bounding box center [270, 170] width 13 height 8
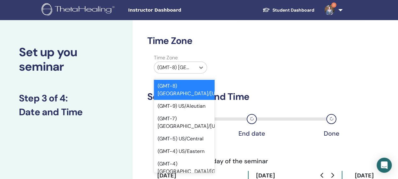
click at [174, 73] on div "(GMT-8) US/Alaska" at bounding box center [174, 67] width 41 height 11
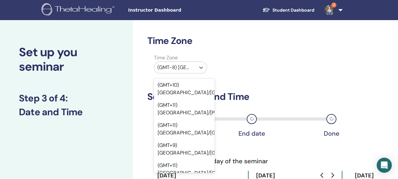
scroll to position [7957, 0]
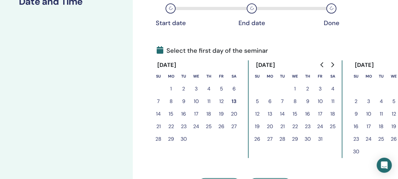
scroll to position [123, 0]
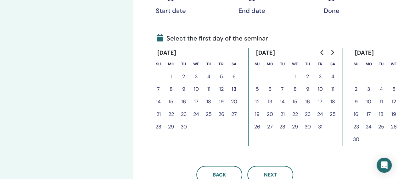
click at [332, 52] on icon "Go to next month" at bounding box center [332, 52] width 5 height 5
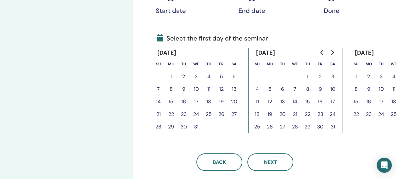
click at [333, 51] on icon "Go to next month" at bounding box center [332, 52] width 3 height 5
click at [222, 91] on button "9" at bounding box center [221, 89] width 13 height 13
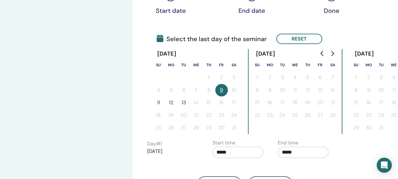
click at [159, 103] on button "11" at bounding box center [158, 103] width 13 height 13
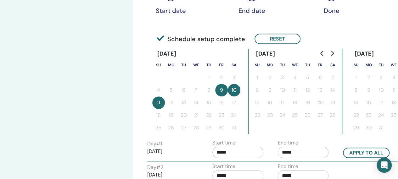
click at [302, 154] on input "*****" at bounding box center [303, 152] width 51 height 11
click at [309, 117] on span "▲" at bounding box center [310, 114] width 13 height 13
type input "*****"
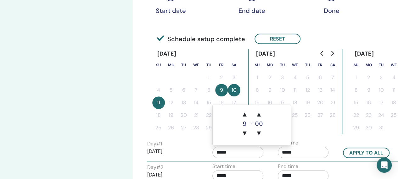
click at [253, 151] on input "*****" at bounding box center [237, 152] width 51 height 11
click at [245, 115] on span "▲" at bounding box center [244, 114] width 13 height 13
type input "*****"
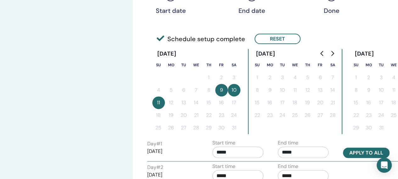
click at [384, 154] on button "Apply to all" at bounding box center [366, 153] width 47 height 10
type input "*****"
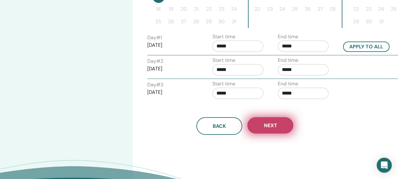
click at [269, 122] on span "Next" at bounding box center [270, 125] width 13 height 7
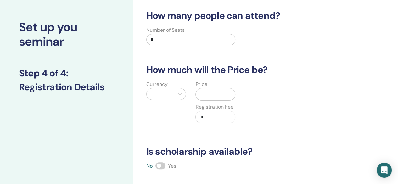
scroll to position [25, 0]
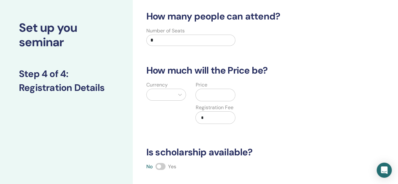
click at [160, 42] on input "*" at bounding box center [190, 40] width 89 height 11
type input "**"
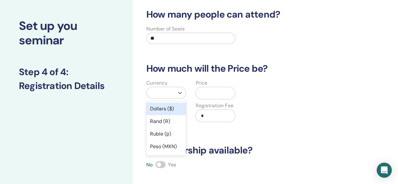
click at [171, 92] on div at bounding box center [161, 92] width 22 height 9
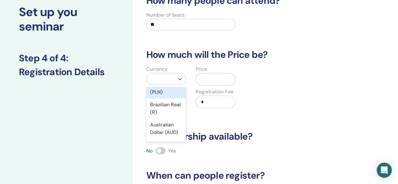
scroll to position [124, 0]
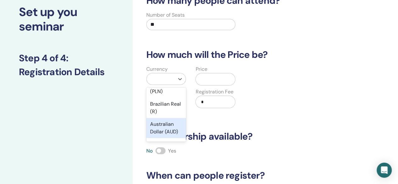
click at [161, 134] on div "Australian Dollar (AUD)" at bounding box center [166, 128] width 40 height 20
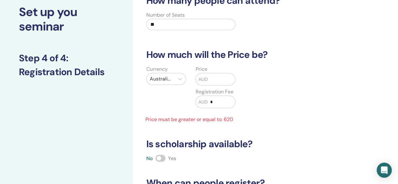
click at [214, 80] on input "text" at bounding box center [221, 79] width 27 height 12
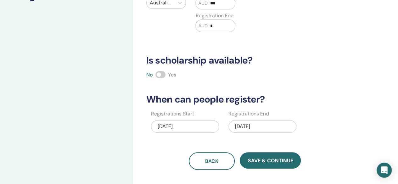
scroll to position [117, 0]
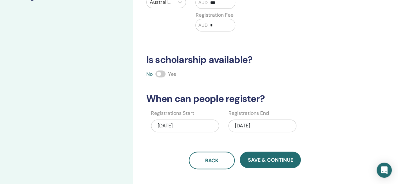
type input "***"
click at [253, 123] on div "01/11/2026" at bounding box center [262, 126] width 68 height 13
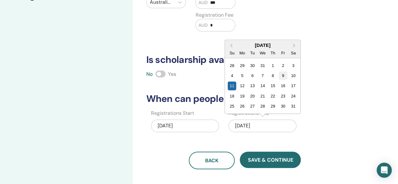
click at [282, 72] on div "9" at bounding box center [283, 75] width 8 height 8
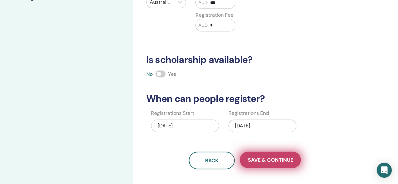
click at [266, 161] on span "Save & Continue" at bounding box center [270, 160] width 45 height 7
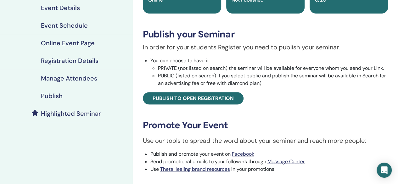
scroll to position [78, 0]
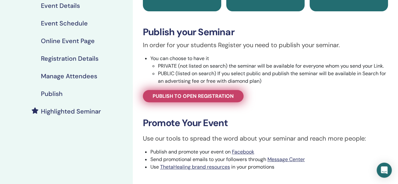
click at [181, 95] on span "Publish to open registration" at bounding box center [193, 96] width 81 height 7
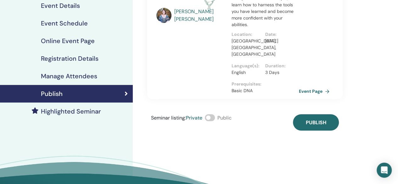
click at [214, 114] on span at bounding box center [210, 117] width 10 height 7
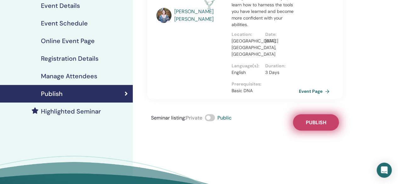
click at [306, 119] on span "Publish" at bounding box center [315, 122] width 20 height 7
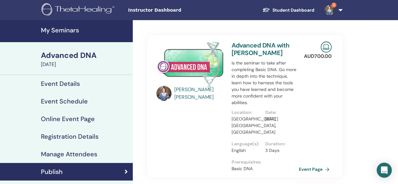
click at [70, 32] on h4 "My Seminars" at bounding box center [85, 30] width 88 height 8
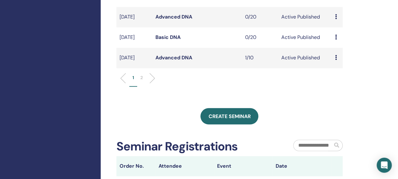
scroll to position [252, 0]
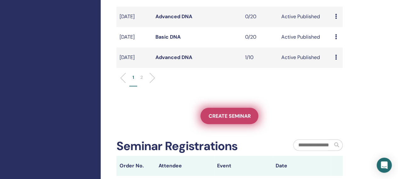
click at [231, 124] on link "Create seminar" at bounding box center [229, 116] width 58 height 16
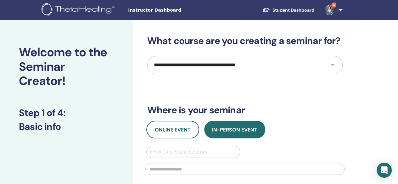
click at [221, 64] on select "**********" at bounding box center [244, 65] width 195 height 18
select select "**"
click at [147, 56] on select "**********" at bounding box center [244, 65] width 195 height 18
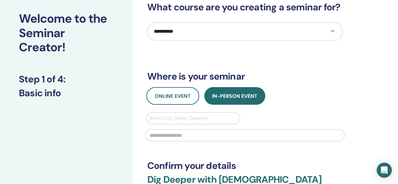
scroll to position [34, 0]
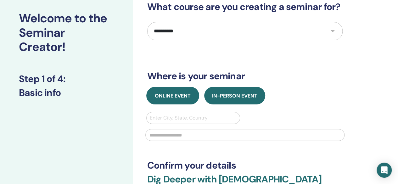
click at [162, 87] on button "Online Event" at bounding box center [172, 96] width 53 height 18
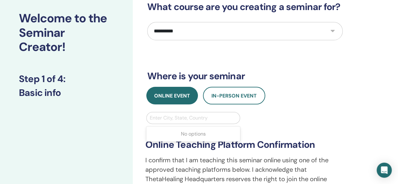
click at [174, 118] on div at bounding box center [193, 118] width 87 height 9
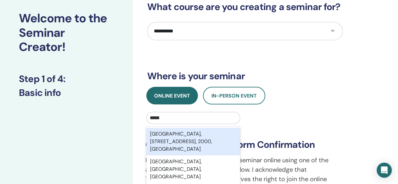
type input "******"
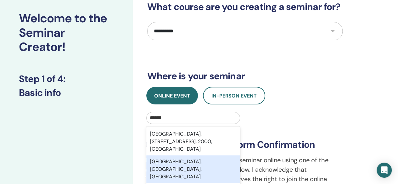
click at [187, 165] on div "Sydney, New South Wales, AUS" at bounding box center [193, 169] width 94 height 28
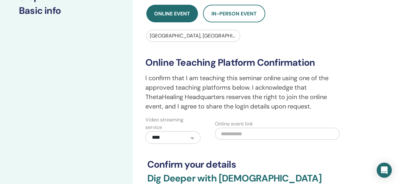
scroll to position [116, 0]
click at [238, 132] on input "text" at bounding box center [277, 133] width 125 height 12
click at [232, 133] on input "text" at bounding box center [277, 133] width 125 height 12
paste input "**********"
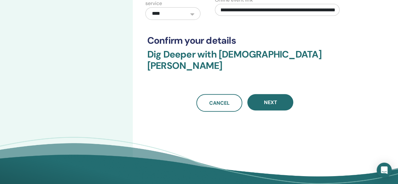
scroll to position [241, 0]
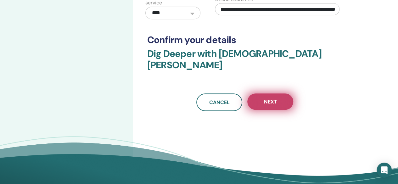
type input "**********"
click at [276, 98] on span "Next" at bounding box center [270, 101] width 13 height 7
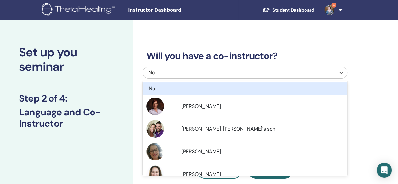
click at [235, 72] on div "No" at bounding box center [224, 73] width 153 height 8
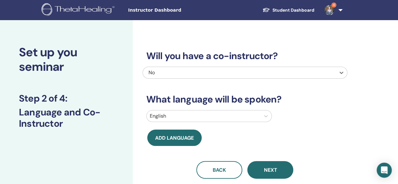
click at [235, 72] on div "No" at bounding box center [224, 73] width 153 height 8
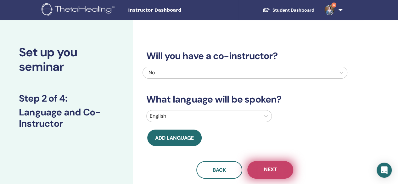
click at [278, 166] on button "Next" at bounding box center [270, 170] width 46 height 18
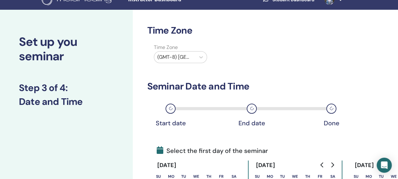
scroll to position [11, 0]
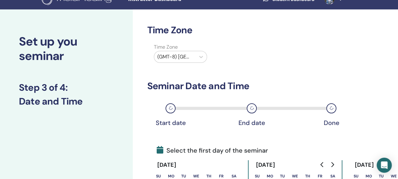
click at [187, 58] on div at bounding box center [174, 57] width 35 height 9
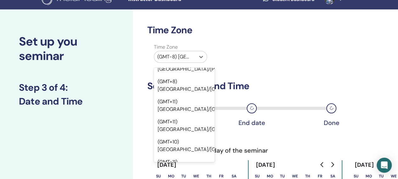
scroll to position [7894, 0]
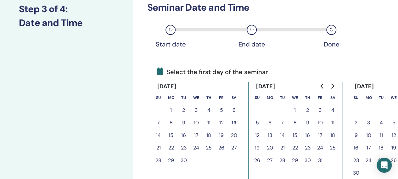
scroll to position [90, 0]
click at [335, 86] on button "Go to next month" at bounding box center [332, 86] width 10 height 13
click at [333, 85] on icon "Go to next month" at bounding box center [332, 85] width 5 height 5
click at [333, 81] on button "Go to next month" at bounding box center [332, 86] width 10 height 13
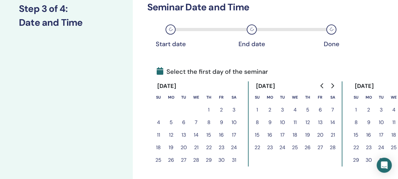
click at [235, 133] on button "17" at bounding box center [234, 135] width 13 height 13
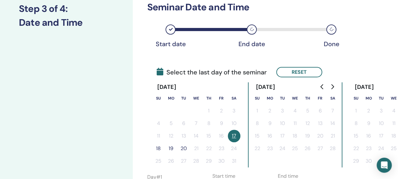
click at [157, 149] on button "18" at bounding box center [158, 149] width 13 height 13
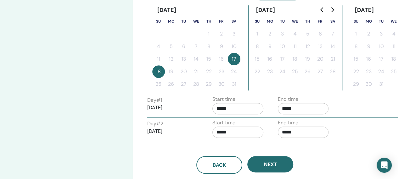
scroll to position [167, 0]
click at [302, 104] on input "*****" at bounding box center [303, 108] width 51 height 11
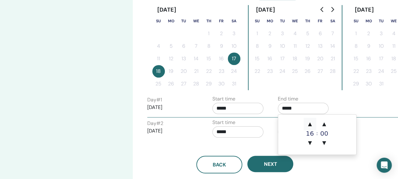
click at [309, 126] on span "▲" at bounding box center [310, 124] width 13 height 13
type input "*****"
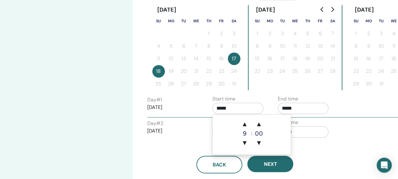
click at [249, 109] on input "*****" at bounding box center [237, 108] width 51 height 11
click at [246, 126] on span "▲" at bounding box center [244, 124] width 13 height 13
type input "*****"
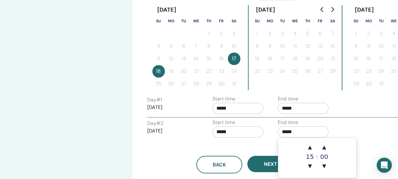
click at [320, 129] on input "*****" at bounding box center [303, 131] width 51 height 11
click at [309, 146] on span "▲" at bounding box center [310, 147] width 13 height 13
type input "*****"
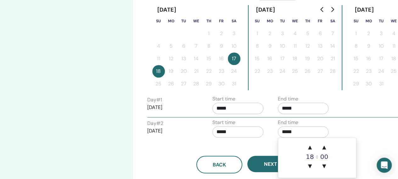
click at [254, 127] on input "*****" at bounding box center [237, 131] width 51 height 11
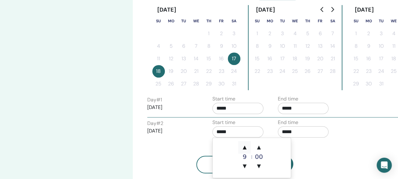
click at [248, 147] on span "▲" at bounding box center [244, 147] width 13 height 13
type input "*****"
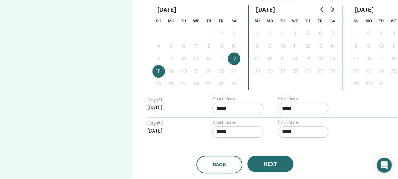
click at [315, 156] on div "Back Next" at bounding box center [245, 165] width 205 height 18
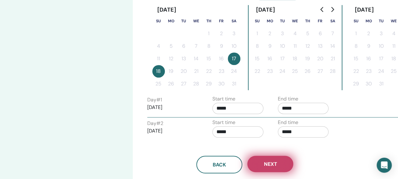
click at [264, 162] on span "Next" at bounding box center [270, 164] width 13 height 7
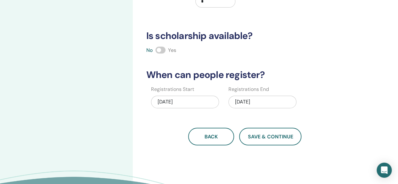
scroll to position [141, 0]
click at [265, 97] on div "01/18/2026" at bounding box center [262, 102] width 68 height 13
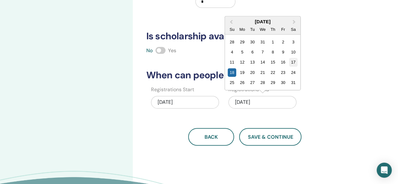
click at [295, 59] on div "17" at bounding box center [293, 62] width 8 height 8
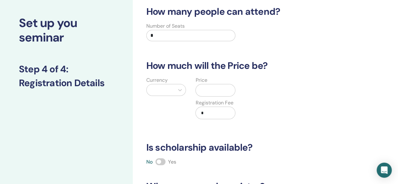
scroll to position [27, 0]
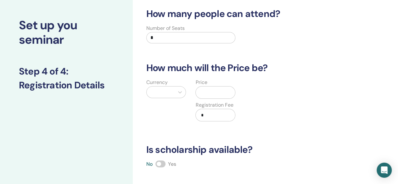
click at [170, 37] on input "*" at bounding box center [190, 37] width 89 height 11
type input "**"
click at [165, 92] on div at bounding box center [166, 92] width 40 height 12
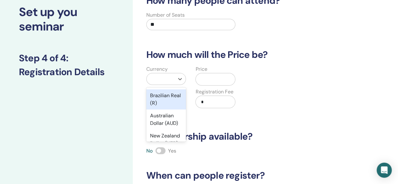
scroll to position [139, 0]
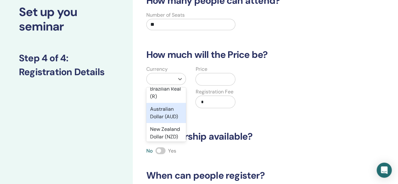
click at [161, 119] on div "Australian Dollar (AUD)" at bounding box center [166, 113] width 40 height 20
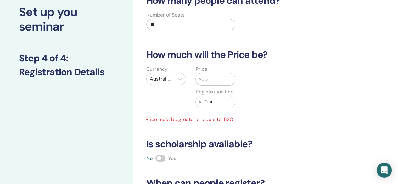
click at [217, 79] on input "text" at bounding box center [221, 79] width 27 height 12
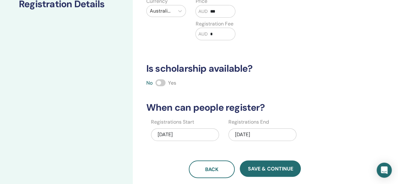
scroll to position [108, 0]
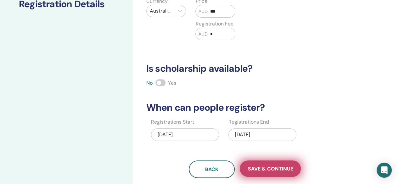
type input "***"
click at [271, 167] on span "Save & Continue" at bounding box center [270, 168] width 45 height 7
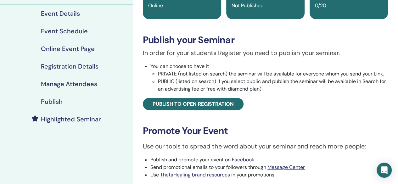
scroll to position [70, 0]
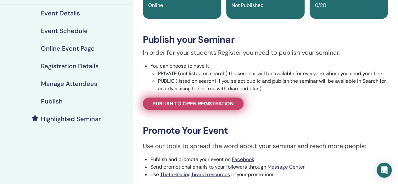
click at [201, 102] on span "Publish to open registration" at bounding box center [193, 103] width 81 height 7
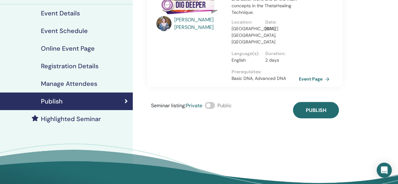
click at [210, 102] on span at bounding box center [210, 105] width 10 height 7
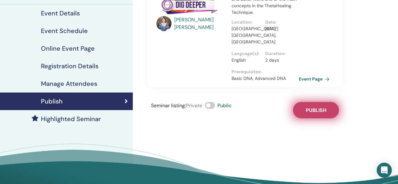
click at [327, 102] on button "Publish" at bounding box center [316, 110] width 46 height 16
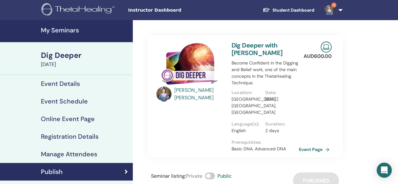
click at [56, 30] on h4 "My Seminars" at bounding box center [85, 30] width 88 height 8
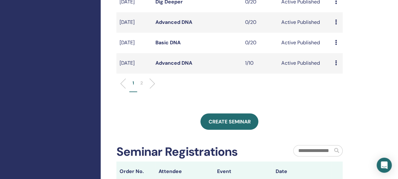
scroll to position [247, 0]
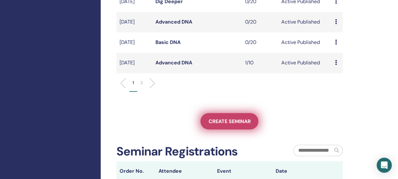
click at [237, 125] on span "Create seminar" at bounding box center [229, 121] width 42 height 7
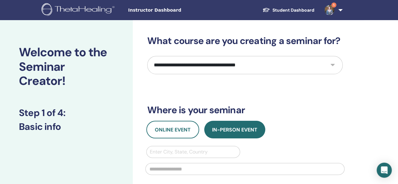
click at [204, 59] on select "**********" at bounding box center [244, 65] width 195 height 18
select select "****"
click at [147, 56] on select "**********" at bounding box center [244, 65] width 195 height 18
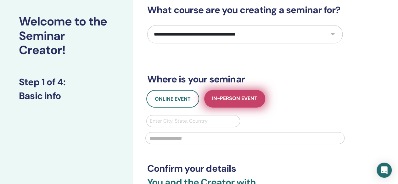
scroll to position [31, 0]
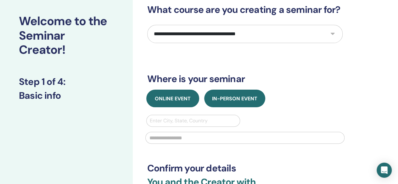
click at [175, 94] on button "Online Event" at bounding box center [172, 99] width 53 height 18
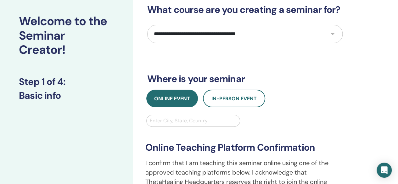
click at [173, 121] on div at bounding box center [193, 120] width 87 height 9
type input "******"
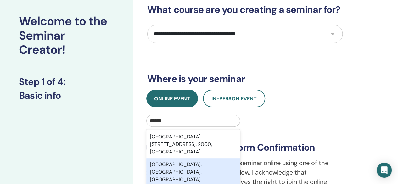
click at [178, 161] on div "[GEOGRAPHIC_DATA], [GEOGRAPHIC_DATA], [GEOGRAPHIC_DATA]" at bounding box center [193, 172] width 94 height 28
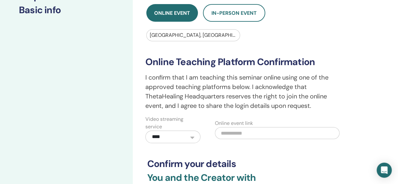
scroll to position [118, 0]
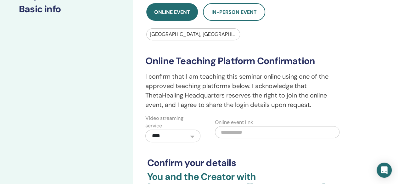
click at [245, 129] on input "text" at bounding box center [277, 132] width 125 height 12
paste input "**********"
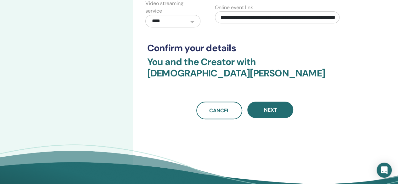
scroll to position [235, 0]
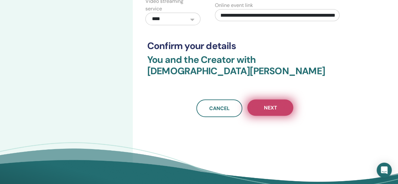
type input "**********"
click at [266, 104] on span "Next" at bounding box center [270, 107] width 13 height 7
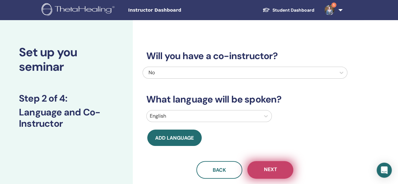
click at [277, 165] on button "Next" at bounding box center [270, 170] width 46 height 18
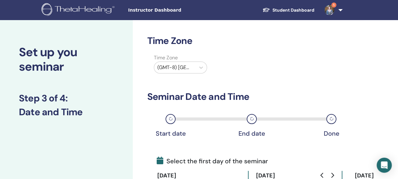
click at [162, 63] on div "(GMT-8) [GEOGRAPHIC_DATA]/[US_STATE]" at bounding box center [174, 67] width 41 height 11
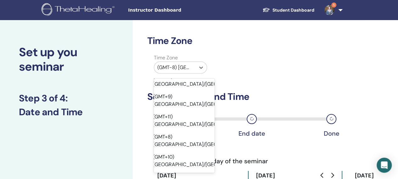
scroll to position [8002, 5]
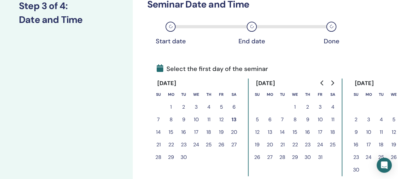
scroll to position [93, 0]
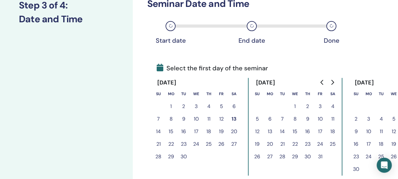
click at [331, 83] on icon "Go to next month" at bounding box center [332, 82] width 5 height 5
click at [332, 83] on icon "Go to next month" at bounding box center [332, 82] width 5 height 5
click at [334, 143] on button "24" at bounding box center [333, 144] width 13 height 13
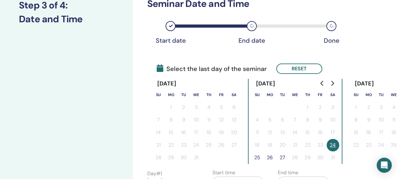
click at [256, 154] on button "25" at bounding box center [257, 158] width 13 height 13
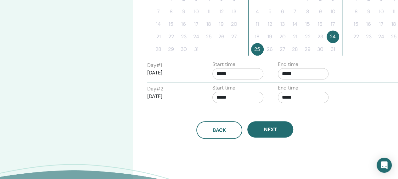
scroll to position [202, 0]
click at [296, 74] on input "*****" at bounding box center [303, 73] width 51 height 11
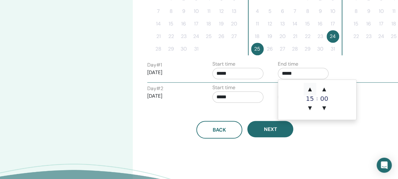
click at [312, 87] on span "▲" at bounding box center [310, 89] width 13 height 13
click at [313, 87] on span "▲" at bounding box center [310, 89] width 13 height 13
type input "*****"
click at [260, 108] on div "Back Next" at bounding box center [245, 122] width 205 height 33
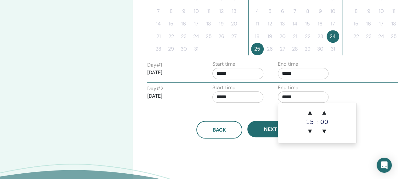
click at [298, 92] on input "*****" at bounding box center [303, 97] width 51 height 11
click at [309, 111] on span "▲" at bounding box center [310, 112] width 13 height 13
type input "*****"
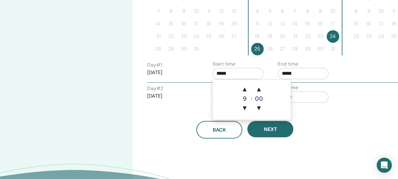
click at [242, 72] on input "*****" at bounding box center [237, 73] width 51 height 11
click at [245, 90] on span "▲" at bounding box center [244, 89] width 13 height 13
type input "*****"
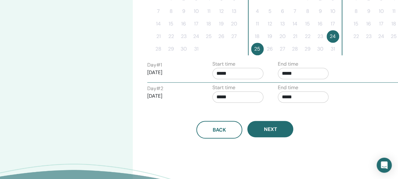
click at [205, 88] on div "Day # 2 [DATE]" at bounding box center [175, 95] width 65 height 20
click at [237, 97] on input "*****" at bounding box center [237, 97] width 51 height 11
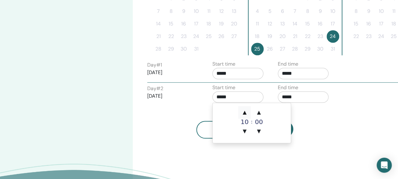
click at [243, 109] on span "▲" at bounding box center [244, 112] width 13 height 13
type input "*****"
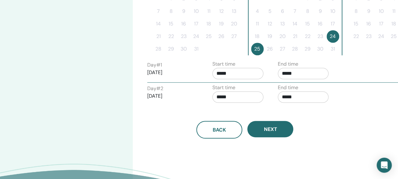
click at [319, 131] on div "Back Next" at bounding box center [245, 130] width 205 height 18
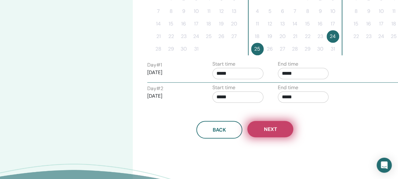
click at [276, 131] on span "Next" at bounding box center [270, 129] width 13 height 7
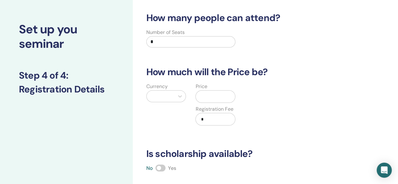
scroll to position [0, 0]
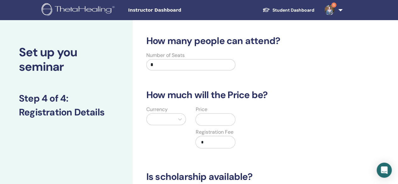
click at [167, 64] on input "*" at bounding box center [190, 64] width 89 height 11
type input "**"
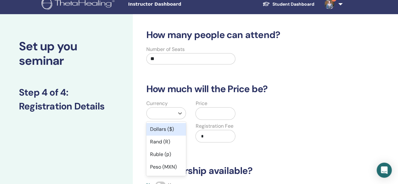
click at [174, 118] on div at bounding box center [161, 113] width 28 height 11
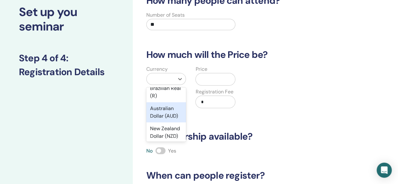
scroll to position [140, 0]
click at [161, 123] on div "Australian Dollar (AUD)" at bounding box center [166, 113] width 40 height 20
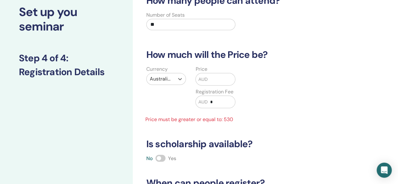
click at [208, 80] on input "text" at bounding box center [221, 79] width 27 height 12
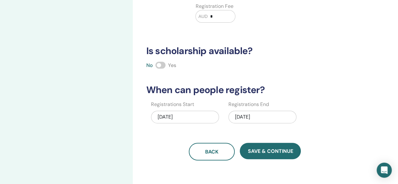
scroll to position [130, 0]
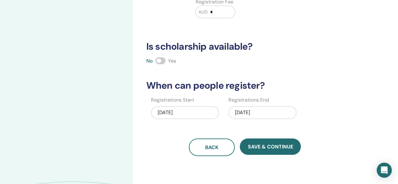
type input "***"
click at [269, 109] on div "[DATE]" at bounding box center [262, 112] width 68 height 13
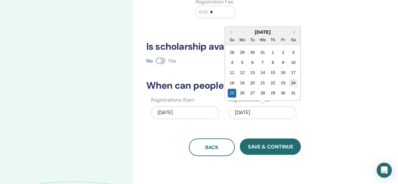
click at [293, 83] on div "24" at bounding box center [293, 83] width 8 height 8
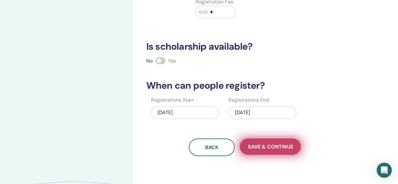
click at [275, 143] on span "Save & Continue" at bounding box center [270, 146] width 45 height 7
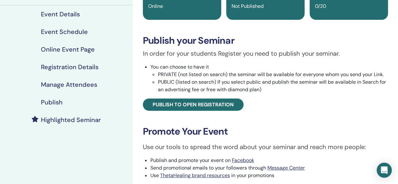
scroll to position [73, 0]
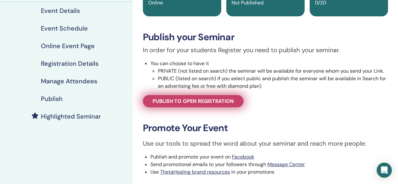
click at [198, 103] on span "Publish to open registration" at bounding box center [193, 101] width 81 height 7
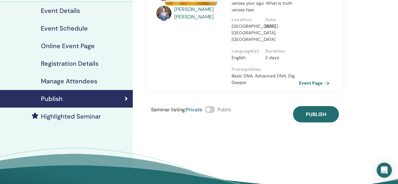
click at [210, 106] on span at bounding box center [210, 109] width 10 height 7
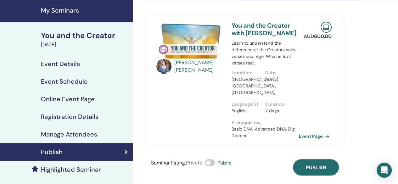
scroll to position [20, 0]
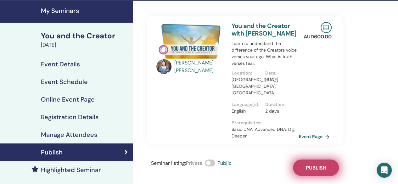
click at [317, 165] on span "Publish" at bounding box center [315, 168] width 20 height 7
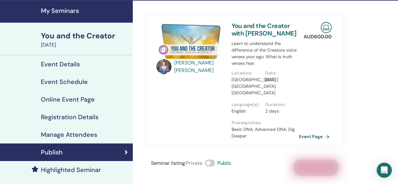
scroll to position [0, 0]
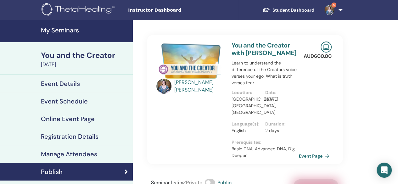
click at [69, 31] on h4 "My Seminars" at bounding box center [85, 30] width 88 height 8
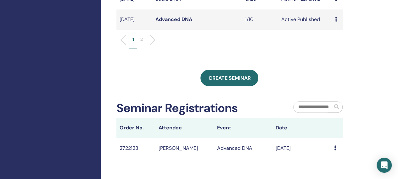
scroll to position [296, 0]
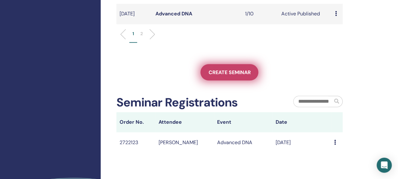
click at [235, 76] on span "Create seminar" at bounding box center [229, 72] width 42 height 7
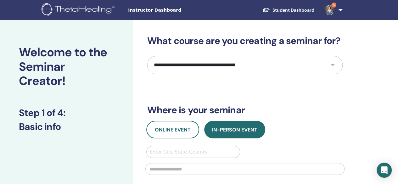
click at [220, 66] on select "**********" at bounding box center [244, 65] width 195 height 18
select select "*"
click at [147, 56] on select "**********" at bounding box center [244, 65] width 195 height 18
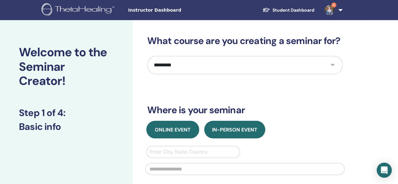
click at [165, 131] on span "Online Event" at bounding box center [173, 129] width 36 height 7
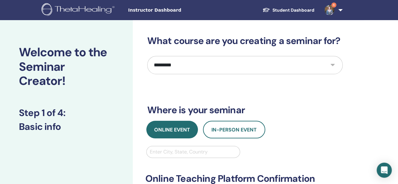
click at [171, 153] on div at bounding box center [193, 152] width 87 height 9
type input "******"
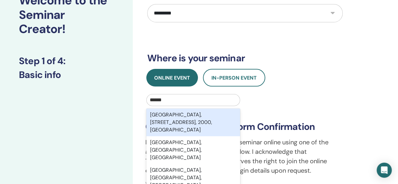
scroll to position [53, 0]
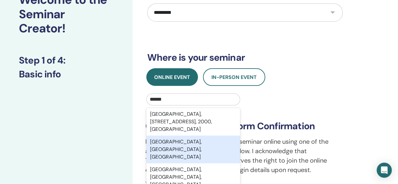
click at [187, 144] on div "Sydney, New South Wales, AUS" at bounding box center [193, 150] width 94 height 28
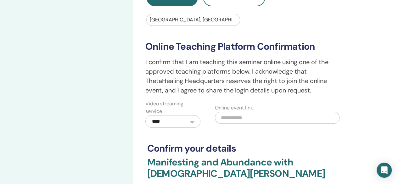
scroll to position [136, 0]
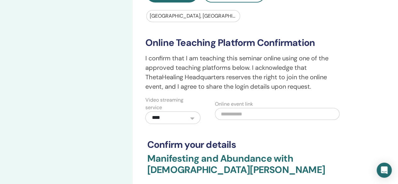
click at [248, 115] on input "text" at bounding box center [277, 114] width 125 height 12
paste input "**********"
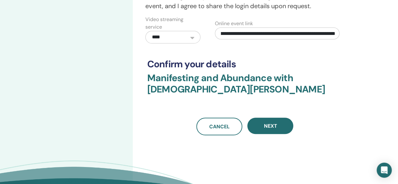
scroll to position [218, 0]
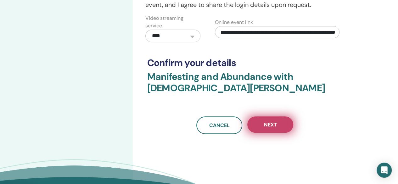
type input "**********"
click at [274, 129] on button "Next" at bounding box center [270, 124] width 46 height 16
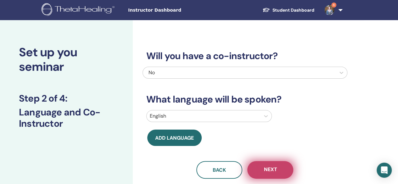
click at [280, 176] on button "Next" at bounding box center [270, 170] width 46 height 18
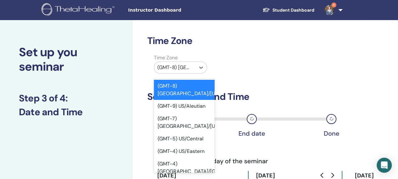
click at [177, 62] on div "(GMT-8) US/Alaska" at bounding box center [174, 67] width 41 height 11
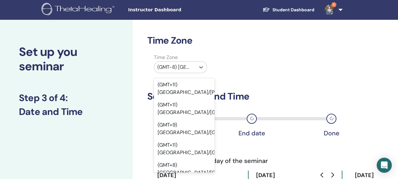
scroll to position [7979, 0]
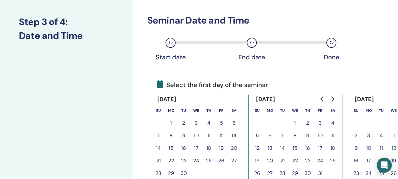
scroll to position [78, 0]
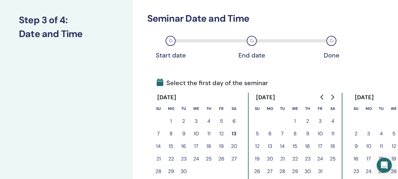
click at [330, 100] on button "Go to next month" at bounding box center [332, 97] width 10 height 13
click at [335, 97] on button "Go to next month" at bounding box center [332, 97] width 10 height 13
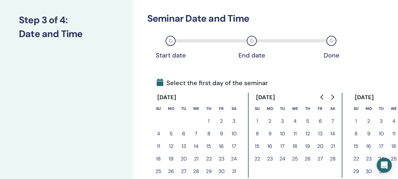
click at [198, 158] on button "21" at bounding box center [196, 159] width 13 height 13
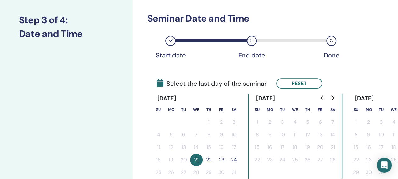
click at [211, 157] on button "22" at bounding box center [209, 160] width 13 height 13
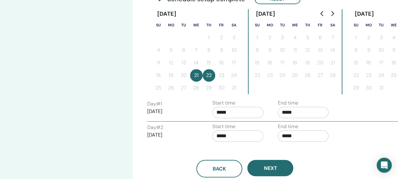
scroll to position [165, 0]
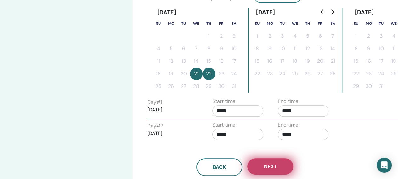
click at [274, 166] on span "Next" at bounding box center [270, 167] width 13 height 7
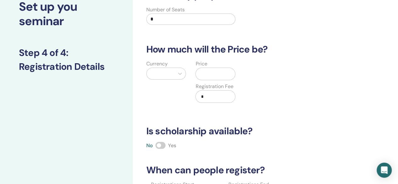
scroll to position [0, 0]
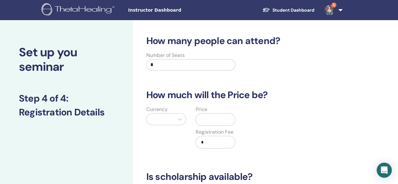
click at [170, 66] on input "*" at bounding box center [190, 64] width 89 height 11
type input "***"
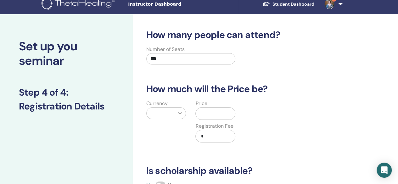
click at [182, 119] on div at bounding box center [166, 113] width 40 height 12
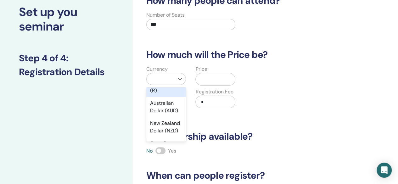
scroll to position [146, 0]
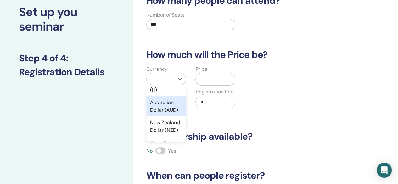
click at [160, 112] on div "Australian Dollar (AUD)" at bounding box center [166, 106] width 40 height 20
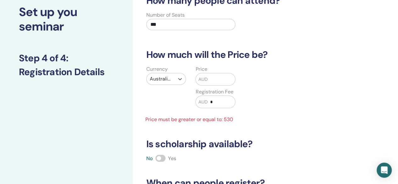
click at [216, 81] on input "text" at bounding box center [221, 79] width 27 height 12
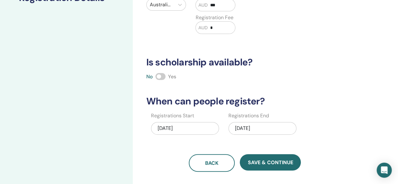
scroll to position [115, 0]
type input "***"
click at [254, 131] on div "01/22/2026" at bounding box center [262, 128] width 68 height 13
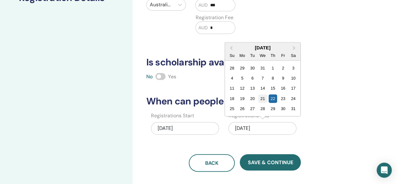
click at [265, 97] on div "21" at bounding box center [262, 98] width 8 height 8
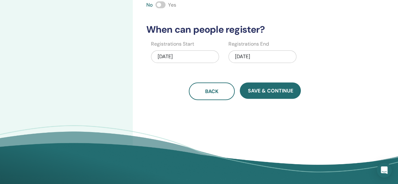
scroll to position [189, 0]
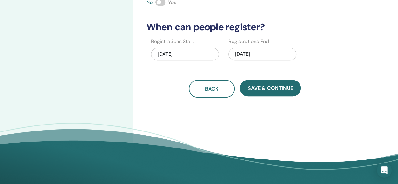
click at [275, 97] on div "How many people can attend? Number of Seats *** How much will the Price be? Cur…" at bounding box center [265, 8] width 265 height 354
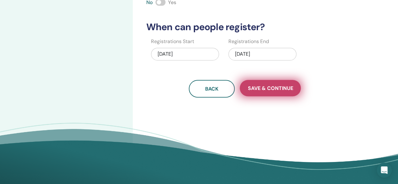
click at [275, 91] on button "Save & Continue" at bounding box center [270, 88] width 61 height 16
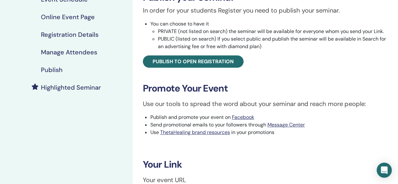
scroll to position [114, 0]
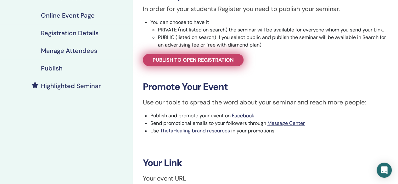
click at [207, 60] on span "Publish to open registration" at bounding box center [193, 60] width 81 height 7
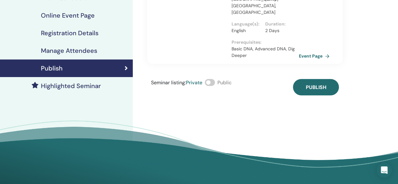
click at [211, 79] on span at bounding box center [210, 82] width 10 height 7
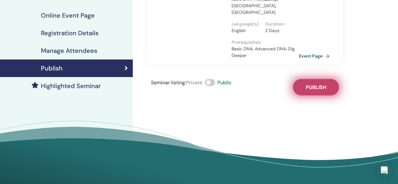
click at [316, 87] on button "Publish" at bounding box center [316, 87] width 46 height 16
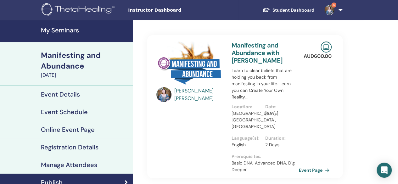
click at [71, 30] on h4 "My Seminars" at bounding box center [85, 30] width 88 height 8
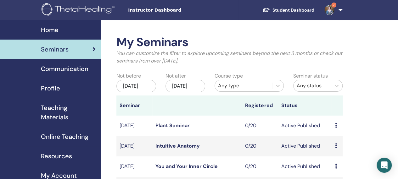
click at [56, 28] on span "Home" at bounding box center [50, 29] width 18 height 9
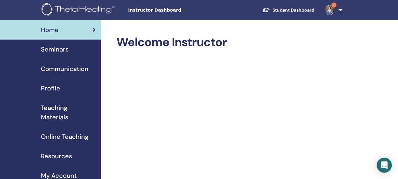
click at [58, 42] on link "Seminars" at bounding box center [50, 50] width 101 height 20
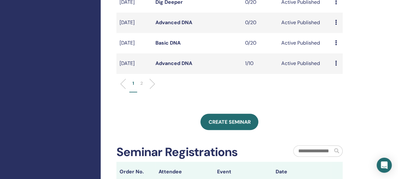
scroll to position [247, 0]
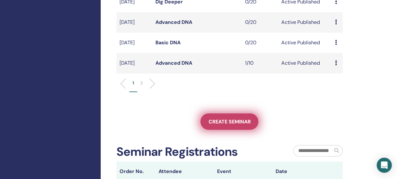
click at [228, 130] on link "Create seminar" at bounding box center [229, 122] width 58 height 16
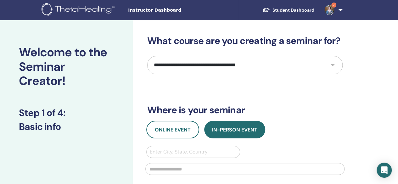
click at [155, 9] on span "Instructor Dashboard" at bounding box center [175, 10] width 94 height 7
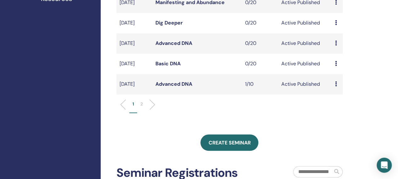
scroll to position [228, 0]
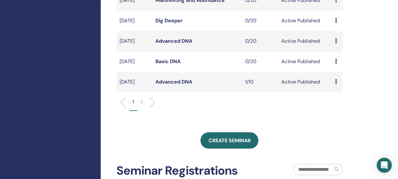
click at [141, 105] on p "2" at bounding box center [141, 102] width 3 height 7
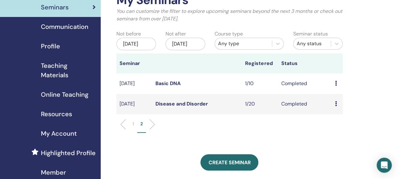
scroll to position [42, 0]
click at [132, 127] on p "1" at bounding box center [133, 123] width 2 height 7
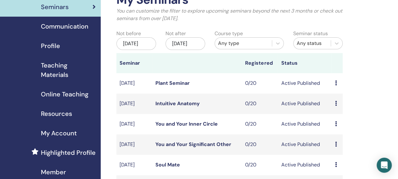
click at [184, 46] on div "Dec/13, 2025" at bounding box center [185, 43] width 40 height 13
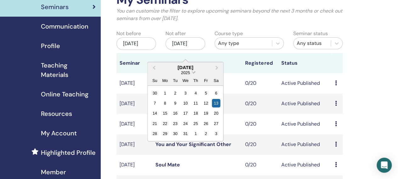
click at [193, 71] on span "Choose Date" at bounding box center [194, 72] width 4 height 4
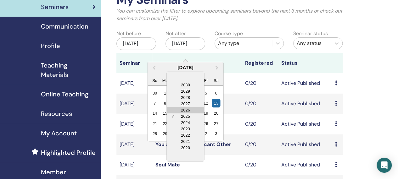
click at [185, 109] on div "2026" at bounding box center [185, 110] width 37 height 6
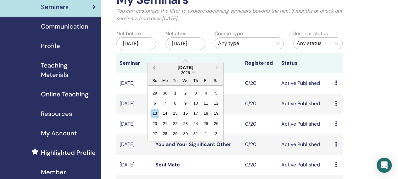
click at [154, 65] on span "Previous Month" at bounding box center [154, 67] width 0 height 7
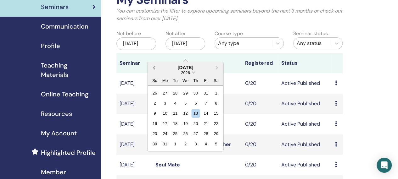
click at [154, 65] on span "Previous Month" at bounding box center [154, 67] width 0 height 7
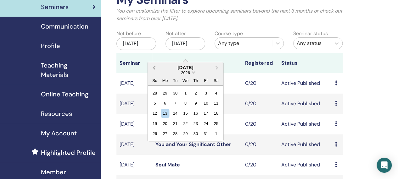
click at [154, 65] on span "Previous Month" at bounding box center [154, 67] width 0 height 7
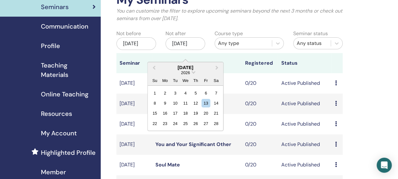
click at [220, 122] on div "22 23 24 25 26 27 28" at bounding box center [185, 124] width 71 height 10
click at [217, 123] on div "28" at bounding box center [216, 124] width 8 height 8
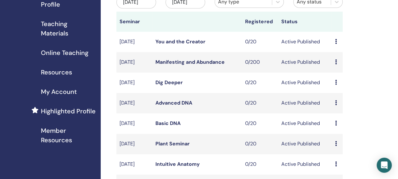
scroll to position [85, 0]
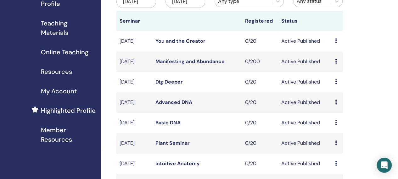
click at [335, 64] on icon at bounding box center [336, 61] width 2 height 5
click at [337, 101] on p "Cancel" at bounding box center [339, 101] width 24 height 8
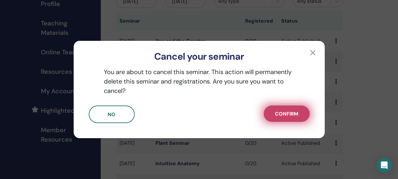
click at [288, 115] on span "Confirm" at bounding box center [286, 114] width 23 height 7
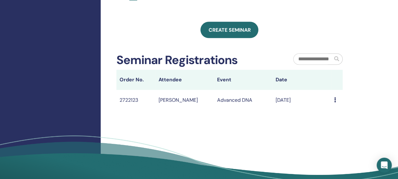
scroll to position [337, 0]
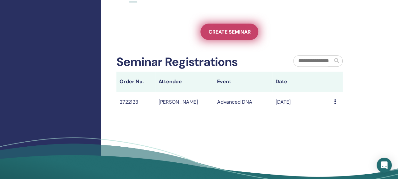
click at [225, 35] on span "Create seminar" at bounding box center [229, 32] width 42 height 7
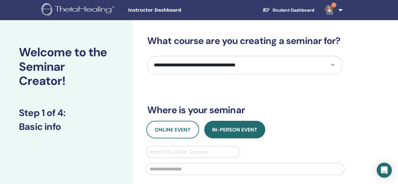
click at [234, 71] on select "**********" at bounding box center [244, 65] width 195 height 18
select select "****"
click at [147, 56] on select "**********" at bounding box center [244, 65] width 195 height 18
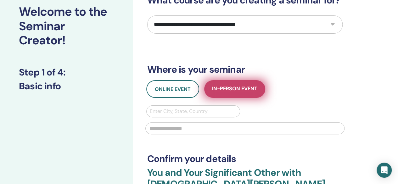
scroll to position [41, 0]
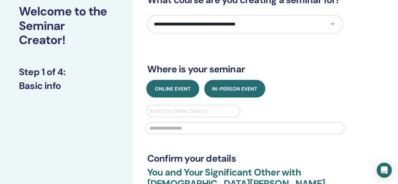
click at [171, 84] on button "Online Event" at bounding box center [172, 89] width 53 height 18
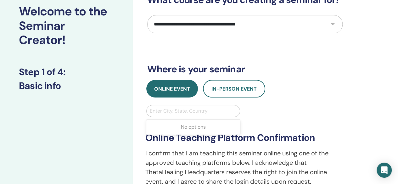
click at [181, 114] on div at bounding box center [193, 111] width 87 height 9
type input "******"
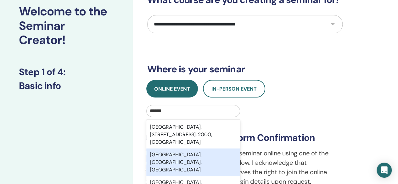
click at [180, 158] on div "[GEOGRAPHIC_DATA], [GEOGRAPHIC_DATA], [GEOGRAPHIC_DATA]" at bounding box center [193, 162] width 94 height 28
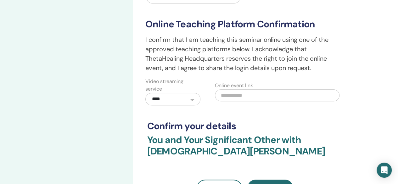
scroll to position [155, 0]
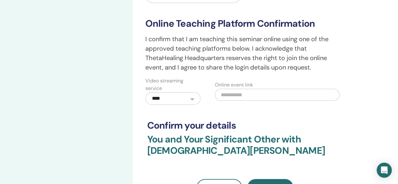
click at [230, 97] on input "text" at bounding box center [277, 95] width 125 height 12
paste input "**********"
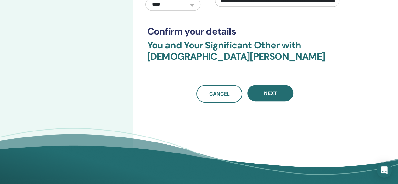
scroll to position [249, 0]
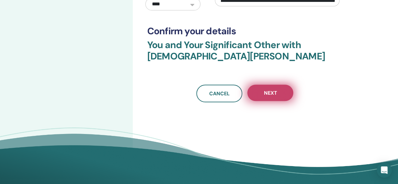
type input "**********"
click at [271, 92] on span "Next" at bounding box center [270, 93] width 13 height 7
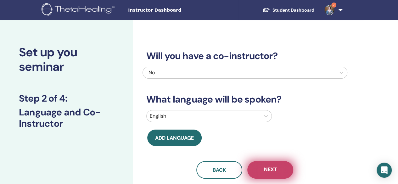
click at [280, 171] on button "Next" at bounding box center [270, 170] width 46 height 18
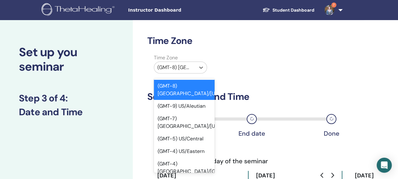
click at [179, 71] on div at bounding box center [174, 67] width 35 height 9
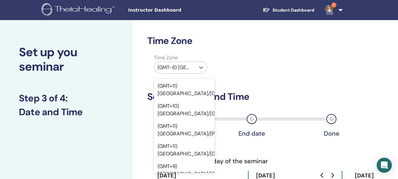
scroll to position [7950, 0]
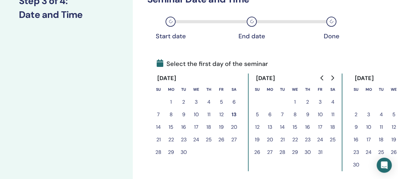
scroll to position [101, 0]
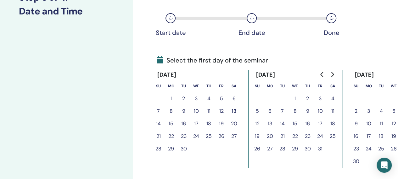
click at [330, 77] on icon "Go to next month" at bounding box center [332, 74] width 5 height 5
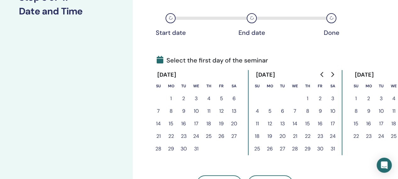
click at [281, 136] on button "20" at bounding box center [282, 136] width 13 height 13
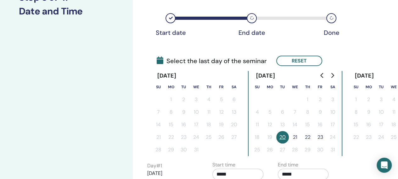
click at [298, 135] on button "21" at bounding box center [295, 137] width 13 height 13
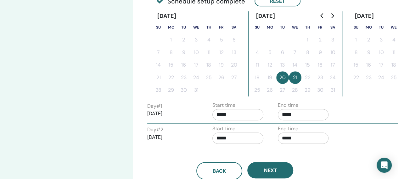
scroll to position [161, 0]
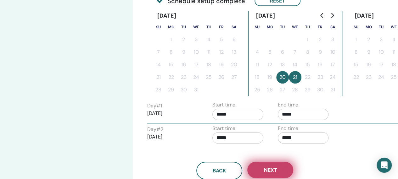
click at [275, 170] on span "Next" at bounding box center [270, 170] width 13 height 7
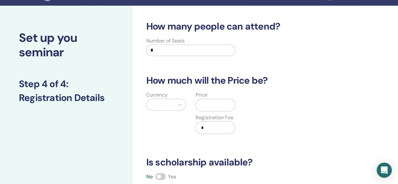
scroll to position [13, 0]
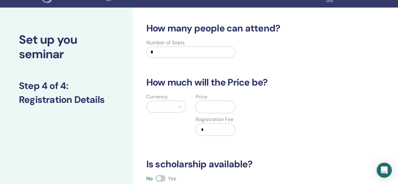
click at [165, 47] on input "*" at bounding box center [190, 52] width 89 height 11
type input "**"
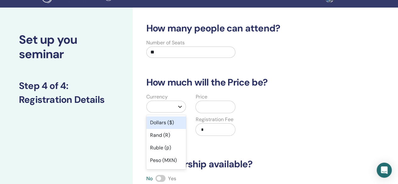
click at [178, 111] on div at bounding box center [179, 106] width 11 height 11
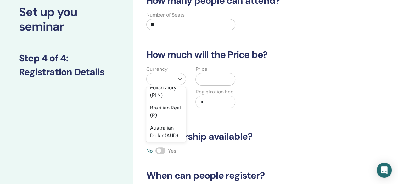
scroll to position [121, 0]
click at [162, 125] on div "Australian Dollar (AUD)" at bounding box center [166, 131] width 40 height 20
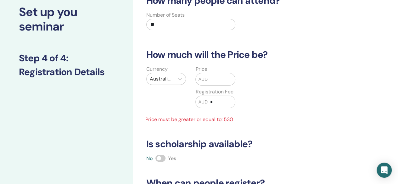
click at [214, 85] on div "AUD" at bounding box center [215, 79] width 40 height 13
click at [215, 82] on input "text" at bounding box center [221, 79] width 27 height 12
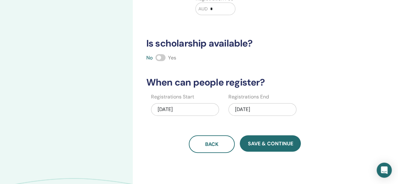
scroll to position [133, 0]
type input "***"
click at [268, 108] on div "01/21/2026" at bounding box center [262, 109] width 68 height 13
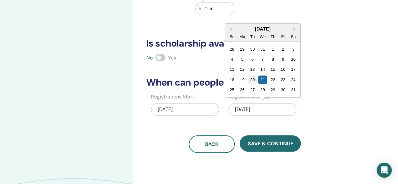
click at [253, 78] on div "20" at bounding box center [252, 79] width 8 height 8
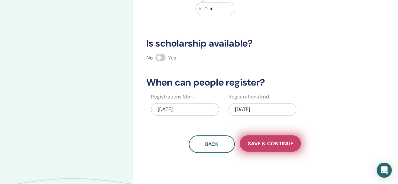
click at [274, 135] on button "Save & Continue" at bounding box center [270, 143] width 61 height 16
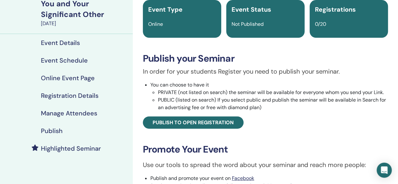
scroll to position [54, 0]
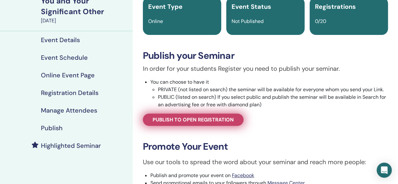
click at [188, 115] on link "Publish to open registration" at bounding box center [193, 120] width 101 height 12
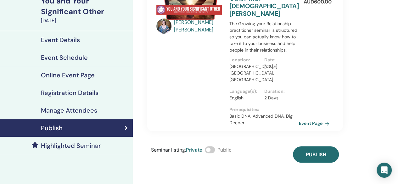
click at [208, 146] on span at bounding box center [210, 149] width 10 height 7
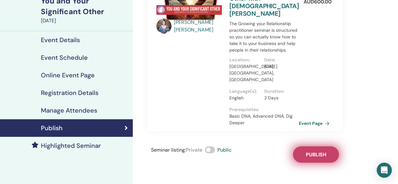
click at [320, 151] on span "Publish" at bounding box center [315, 154] width 20 height 7
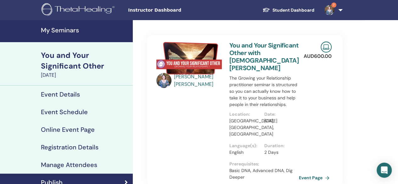
click at [66, 27] on h4 "My Seminars" at bounding box center [85, 30] width 88 height 8
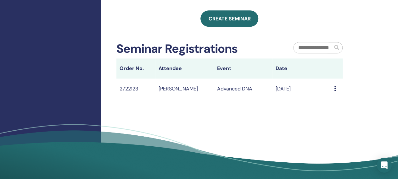
scroll to position [329, 0]
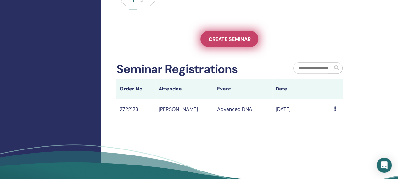
click at [227, 42] on span "Create seminar" at bounding box center [229, 39] width 42 height 7
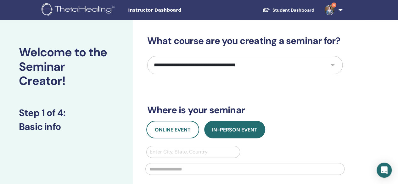
click at [196, 66] on select "**********" at bounding box center [244, 65] width 195 height 18
select select "****"
click at [147, 56] on select "**********" at bounding box center [244, 65] width 195 height 18
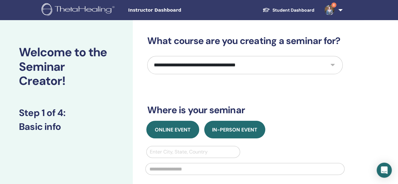
click at [183, 129] on span "Online Event" at bounding box center [173, 129] width 36 height 7
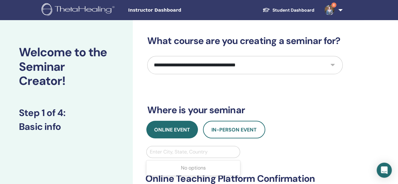
click at [166, 153] on div at bounding box center [193, 152] width 87 height 9
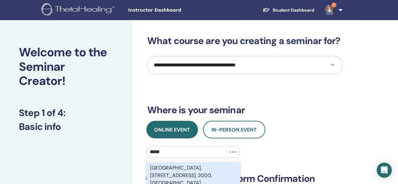
type input "******"
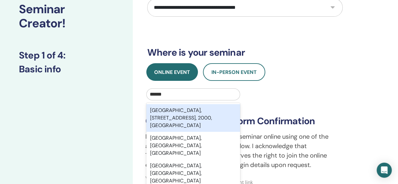
scroll to position [59, 0]
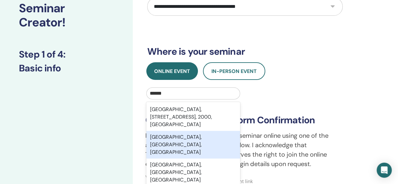
click at [175, 140] on div "[GEOGRAPHIC_DATA], [GEOGRAPHIC_DATA], [GEOGRAPHIC_DATA]" at bounding box center [193, 145] width 94 height 28
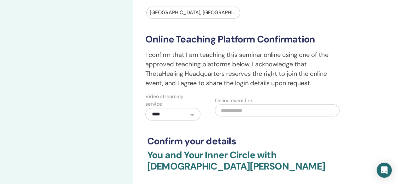
scroll to position [144, 0]
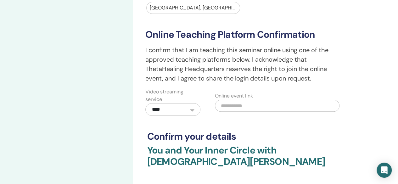
click at [238, 101] on input "text" at bounding box center [277, 106] width 125 height 12
paste input "**********"
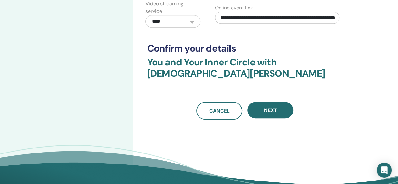
scroll to position [233, 0]
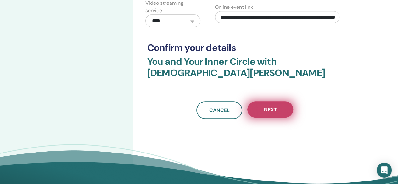
type input "**********"
click at [266, 109] on span "Next" at bounding box center [270, 109] width 13 height 7
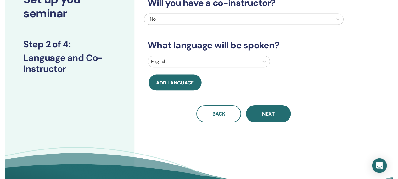
scroll to position [17, 0]
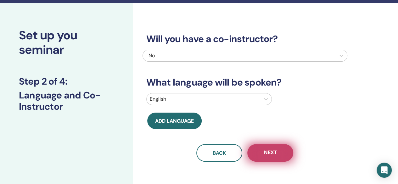
click at [271, 157] on span "Next" at bounding box center [270, 153] width 13 height 8
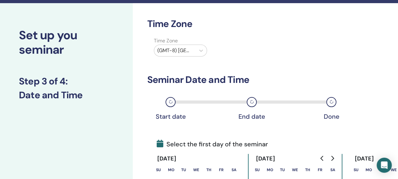
click at [182, 48] on div at bounding box center [174, 50] width 35 height 9
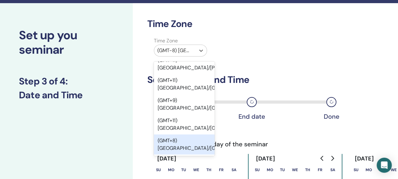
scroll to position [7987, 0]
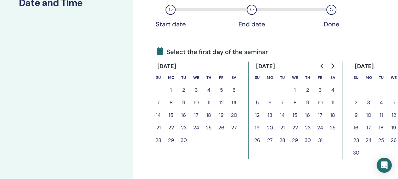
scroll to position [109, 0]
click at [333, 68] on icon "Go to next month" at bounding box center [332, 66] width 5 height 5
click at [330, 66] on icon "Go to next month" at bounding box center [332, 66] width 5 height 5
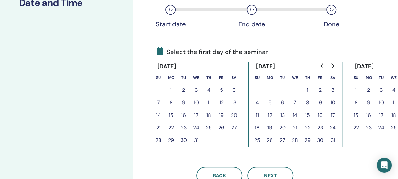
click at [330, 66] on icon "Go to next month" at bounding box center [332, 66] width 5 height 5
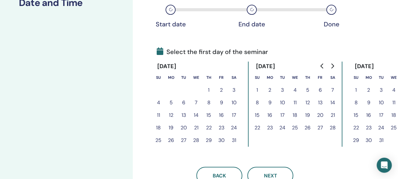
click at [211, 126] on button "22" at bounding box center [209, 128] width 13 height 13
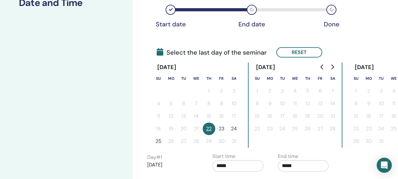
click at [225, 127] on button "23" at bounding box center [221, 129] width 13 height 13
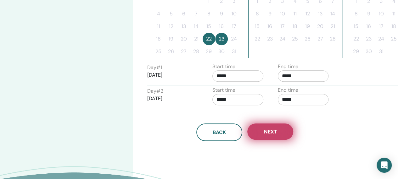
click at [275, 130] on span "Next" at bounding box center [270, 132] width 13 height 7
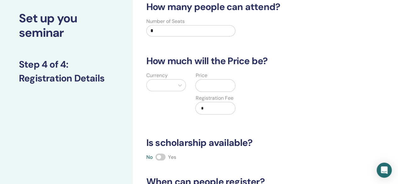
scroll to position [30, 0]
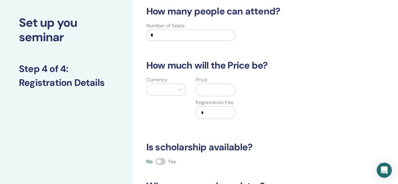
click at [159, 38] on input "*" at bounding box center [190, 35] width 89 height 11
type input "**"
click at [166, 93] on div at bounding box center [166, 90] width 40 height 12
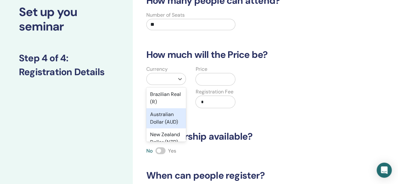
scroll to position [134, 0]
click at [159, 128] on div "Australian Dollar (AUD)" at bounding box center [166, 118] width 40 height 20
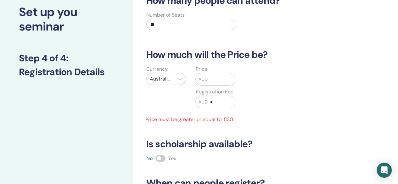
click at [215, 78] on input "text" at bounding box center [221, 79] width 27 height 12
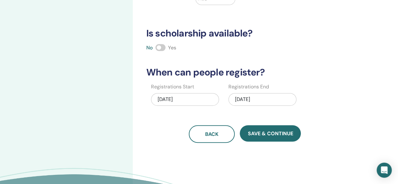
scroll to position [143, 0]
type input "***"
click at [264, 98] on div "01/23/2026" at bounding box center [262, 99] width 68 height 13
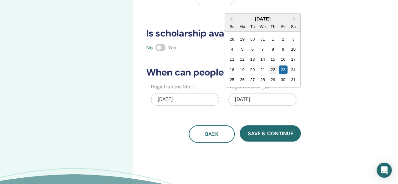
click at [275, 69] on div "22" at bounding box center [273, 69] width 8 height 8
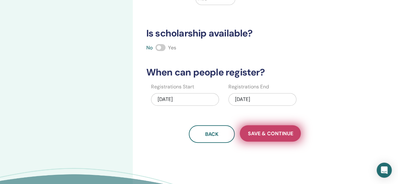
click at [270, 131] on span "Save & Continue" at bounding box center [270, 133] width 45 height 7
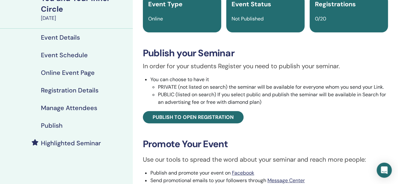
scroll to position [57, 0]
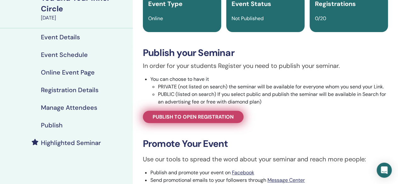
click at [239, 115] on link "Publish to open registration" at bounding box center [193, 117] width 101 height 12
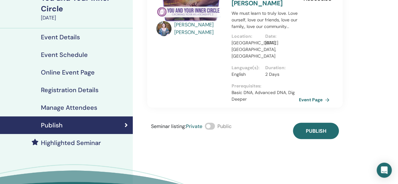
click at [212, 123] on span at bounding box center [210, 126] width 10 height 7
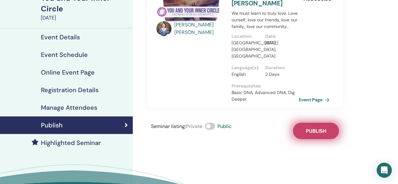
click at [313, 128] on span "Publish" at bounding box center [315, 131] width 20 height 7
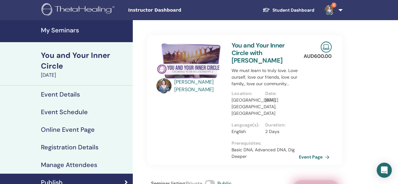
click at [52, 27] on h4 "My Seminars" at bounding box center [85, 30] width 88 height 8
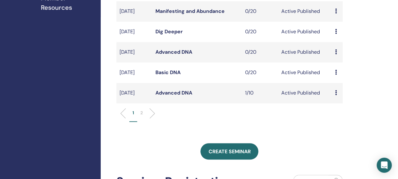
scroll to position [217, 0]
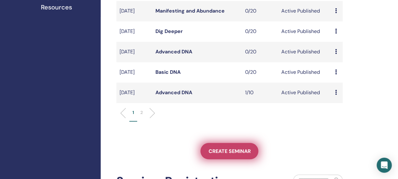
click at [219, 155] on span "Create seminar" at bounding box center [229, 151] width 42 height 7
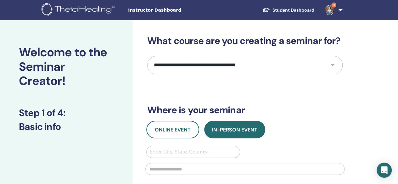
click at [282, 67] on select "**********" at bounding box center [244, 65] width 195 height 18
select select "*"
click at [147, 56] on select "**********" at bounding box center [244, 65] width 195 height 18
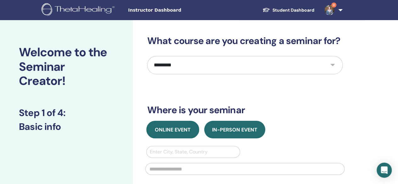
click at [176, 131] on span "Online Event" at bounding box center [173, 129] width 36 height 7
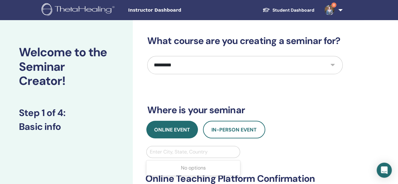
click at [179, 152] on div at bounding box center [193, 152] width 87 height 9
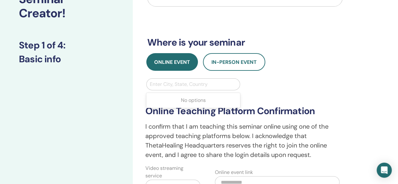
scroll to position [68, 0]
type input "******"
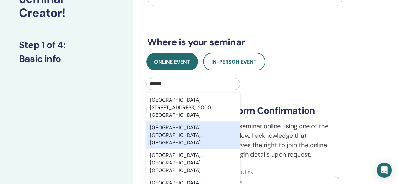
click at [181, 126] on div "[GEOGRAPHIC_DATA], [GEOGRAPHIC_DATA], [GEOGRAPHIC_DATA]" at bounding box center [193, 135] width 94 height 28
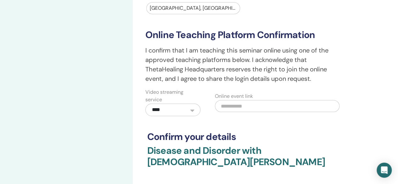
scroll to position [144, 0]
click at [243, 105] on input "text" at bounding box center [277, 106] width 125 height 12
paste input "**********"
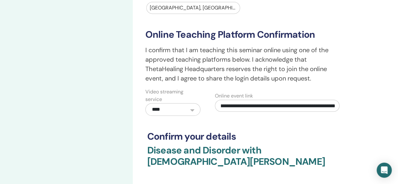
scroll to position [219, 0]
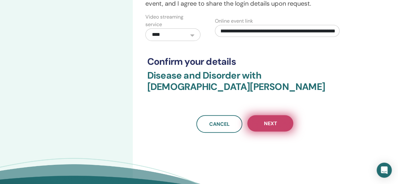
type input "**********"
click at [274, 120] on span "Next" at bounding box center [270, 123] width 13 height 7
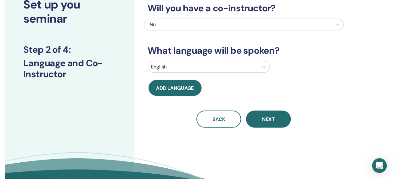
scroll to position [48, 0]
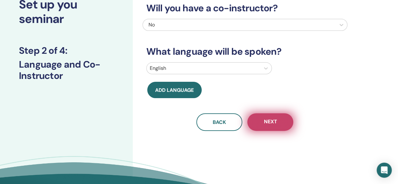
click at [273, 115] on button "Next" at bounding box center [270, 122] width 46 height 18
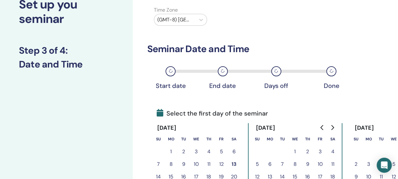
click at [173, 19] on div at bounding box center [174, 19] width 35 height 9
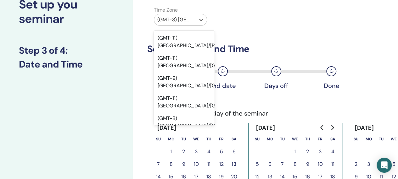
scroll to position [7978, 0]
click at [168, 172] on div "(GMT+11) Australia/Sydney" at bounding box center [184, 182] width 61 height 20
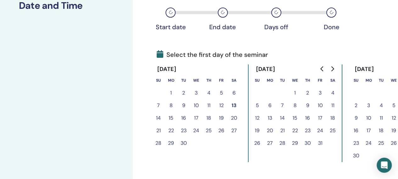
scroll to position [107, 0]
click at [333, 67] on icon "Go to next month" at bounding box center [332, 68] width 5 height 5
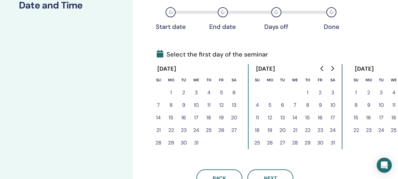
click at [333, 67] on icon "Go to next month" at bounding box center [332, 68] width 5 height 5
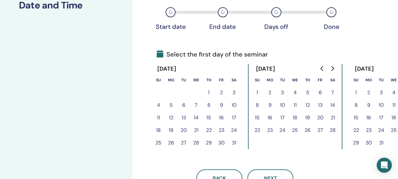
click at [271, 92] on button "2" at bounding box center [270, 93] width 13 height 13
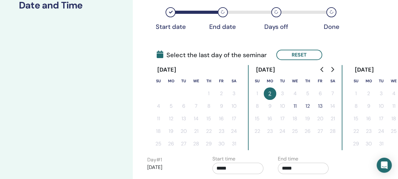
click at [321, 106] on button "13" at bounding box center [320, 106] width 13 height 13
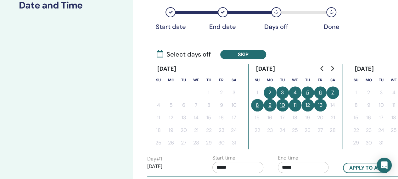
click at [335, 89] on button "7" at bounding box center [333, 93] width 13 height 13
click at [254, 105] on button "8" at bounding box center [257, 105] width 13 height 13
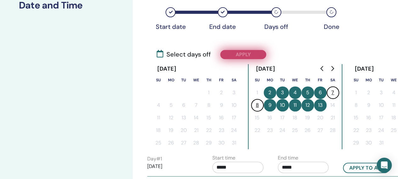
click at [247, 53] on button "Apply" at bounding box center [243, 54] width 46 height 9
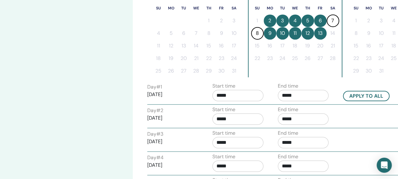
scroll to position [182, 0]
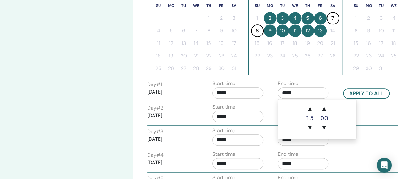
click at [302, 93] on input "*****" at bounding box center [303, 92] width 51 height 11
click at [307, 110] on span "▲" at bounding box center [310, 109] width 13 height 13
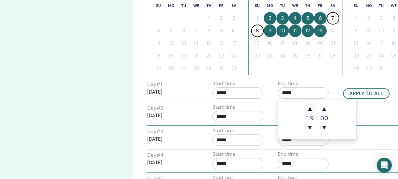
click at [307, 110] on span "▲" at bounding box center [310, 109] width 13 height 13
type input "*****"
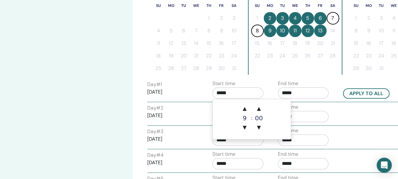
click at [234, 94] on input "*****" at bounding box center [237, 92] width 51 height 11
click at [245, 107] on span "▲" at bounding box center [244, 109] width 13 height 13
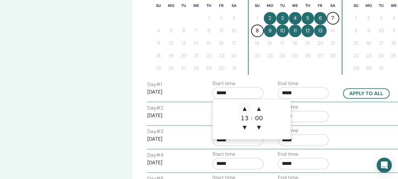
click at [245, 107] on span "▲" at bounding box center [244, 109] width 13 height 13
type input "*****"
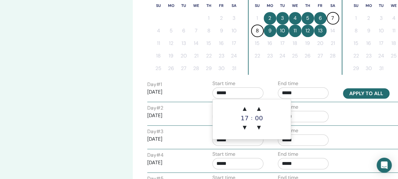
click at [372, 96] on button "Apply to all" at bounding box center [366, 93] width 47 height 10
type input "*****"
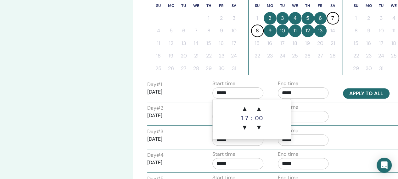
type input "*****"
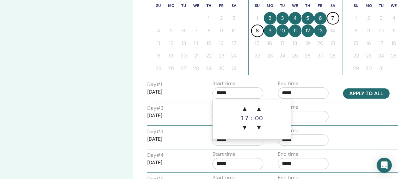
type input "*****"
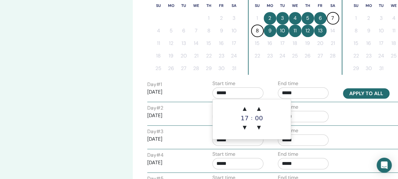
type input "*****"
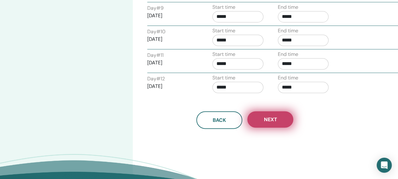
click at [277, 118] on button "Next" at bounding box center [270, 119] width 46 height 16
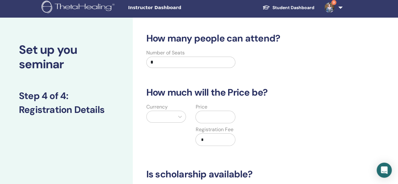
scroll to position [0, 0]
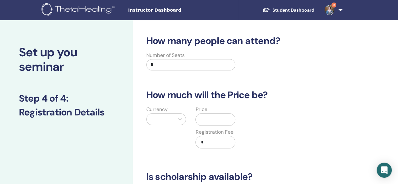
click at [182, 69] on input "*" at bounding box center [190, 64] width 89 height 11
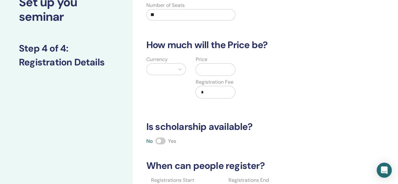
scroll to position [51, 0]
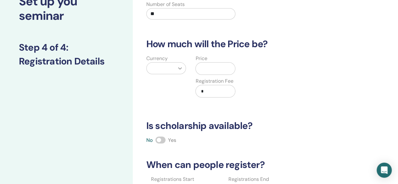
type input "**"
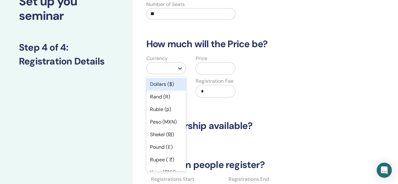
click at [179, 70] on icon at bounding box center [180, 68] width 6 height 6
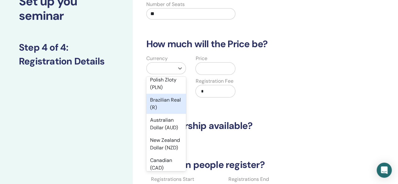
scroll to position [119, 0]
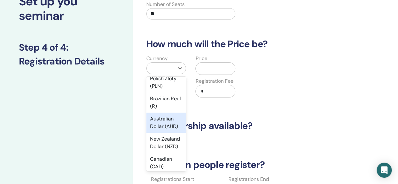
click at [165, 131] on div "Australian Dollar (AUD)" at bounding box center [166, 123] width 40 height 20
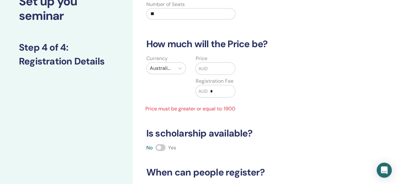
click at [220, 69] on input "text" at bounding box center [221, 69] width 27 height 12
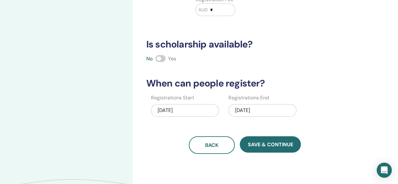
scroll to position [133, 0]
type input "****"
click at [257, 108] on div "02/13/2026" at bounding box center [262, 110] width 68 height 13
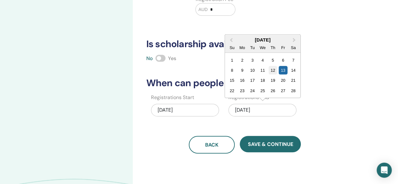
click at [273, 70] on div "12" at bounding box center [273, 70] width 8 height 8
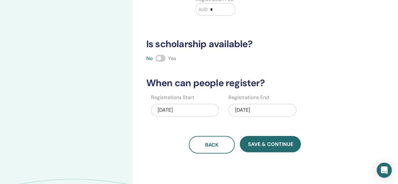
click at [260, 109] on div "02/12/2026" at bounding box center [262, 110] width 68 height 13
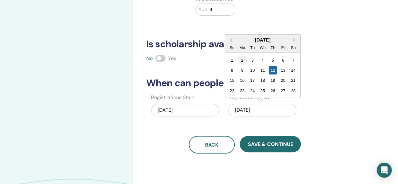
click at [242, 59] on div "2" at bounding box center [242, 60] width 8 height 8
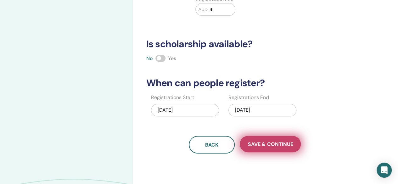
click at [282, 142] on span "Save & Continue" at bounding box center [270, 144] width 45 height 7
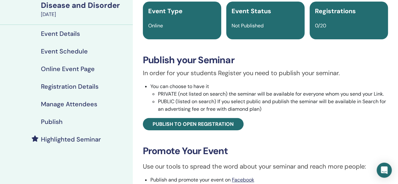
scroll to position [50, 0]
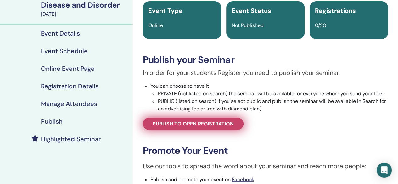
click at [229, 120] on link "Publish to open registration" at bounding box center [193, 124] width 101 height 12
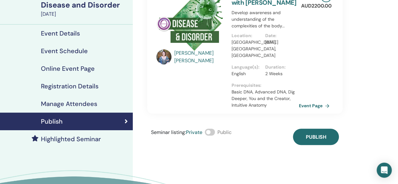
click at [214, 129] on span at bounding box center [210, 132] width 10 height 7
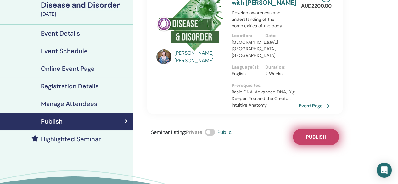
click at [305, 129] on button "Publish" at bounding box center [316, 137] width 46 height 16
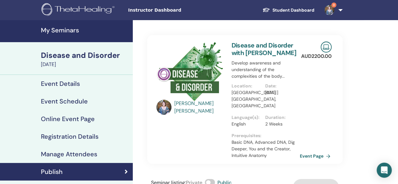
click at [311, 151] on link "Event Page" at bounding box center [316, 155] width 33 height 9
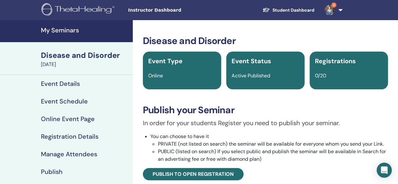
click at [69, 29] on h4 "My Seminars" at bounding box center [85, 30] width 88 height 8
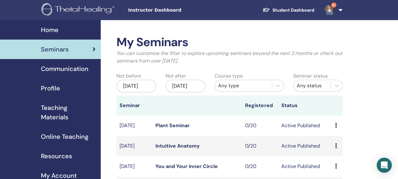
click at [186, 92] on div "Dec/13, 2025" at bounding box center [185, 86] width 40 height 13
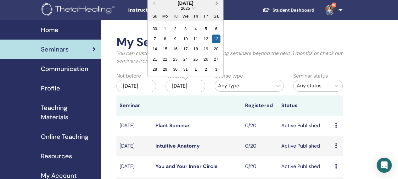
click at [217, 2] on span "Next Month" at bounding box center [217, 3] width 0 height 7
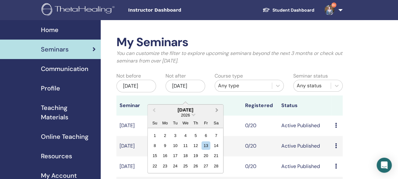
click at [219, 109] on button "Next Month" at bounding box center [217, 110] width 10 height 10
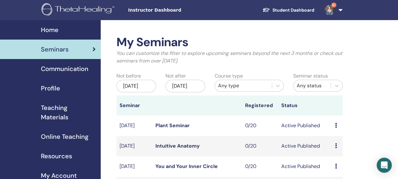
click at [199, 92] on div "Dec/13, 2025" at bounding box center [185, 86] width 40 height 13
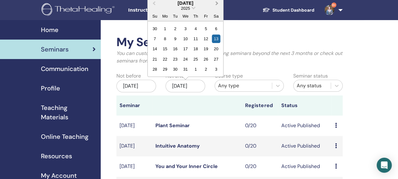
click at [217, 3] on span "Next Month" at bounding box center [217, 3] width 0 height 7
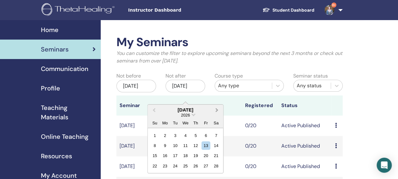
click at [214, 113] on button "Next Month" at bounding box center [217, 110] width 10 height 10
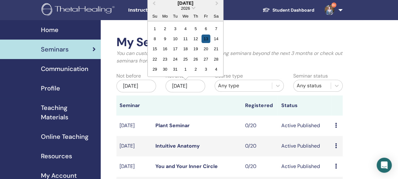
click at [205, 39] on div "13" at bounding box center [206, 39] width 8 height 8
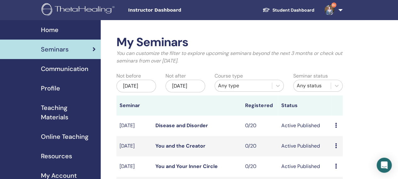
click at [75, 134] on span "Online Teaching" at bounding box center [65, 136] width 48 height 9
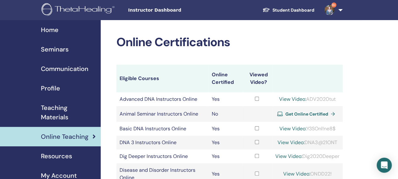
click at [50, 32] on span "Home" at bounding box center [50, 29] width 18 height 9
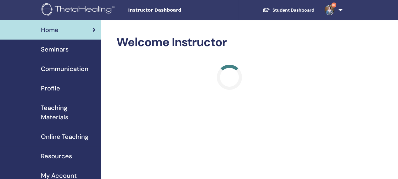
click at [54, 51] on span "Seminars" at bounding box center [55, 49] width 28 height 9
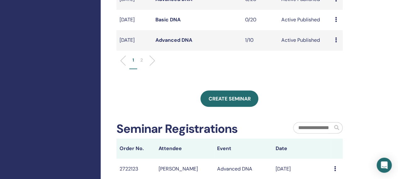
scroll to position [270, 0]
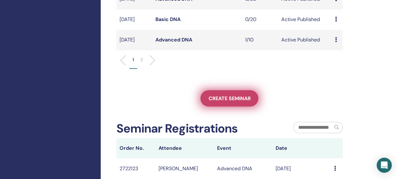
click at [239, 102] on span "Create seminar" at bounding box center [229, 98] width 42 height 7
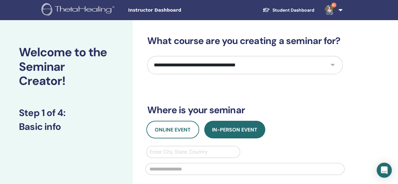
click at [228, 64] on select "**********" at bounding box center [244, 65] width 195 height 18
select select "**"
click at [147, 56] on select "**********" at bounding box center [244, 65] width 195 height 18
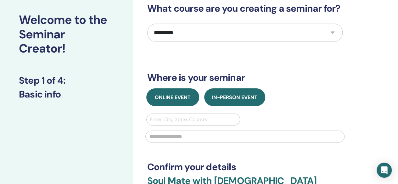
scroll to position [33, 0]
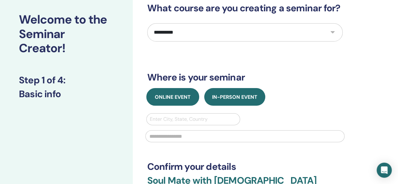
click at [170, 94] on span "Online Event" at bounding box center [173, 97] width 36 height 7
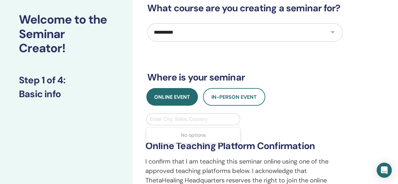
click at [171, 118] on div at bounding box center [193, 119] width 87 height 9
type input "******"
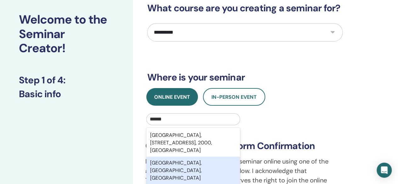
click at [180, 159] on div "[GEOGRAPHIC_DATA], [GEOGRAPHIC_DATA], [GEOGRAPHIC_DATA]" at bounding box center [193, 171] width 94 height 28
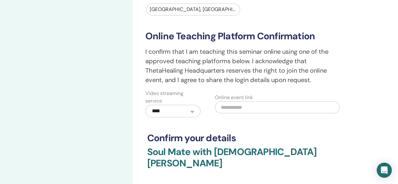
scroll to position [143, 0]
click at [246, 107] on input "text" at bounding box center [277, 107] width 125 height 12
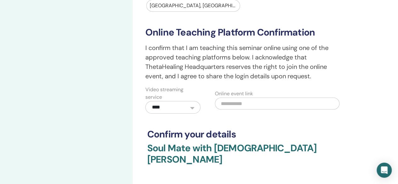
scroll to position [147, 0]
click at [242, 102] on input "text" at bounding box center [277, 103] width 125 height 12
paste input "**********"
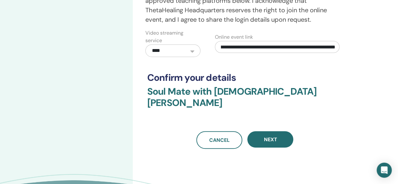
scroll to position [203, 0]
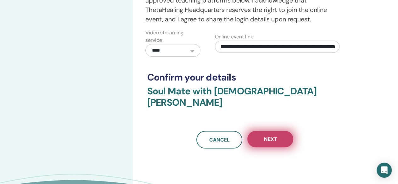
type input "**********"
click at [286, 131] on button "Next" at bounding box center [270, 139] width 46 height 16
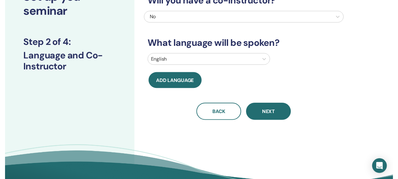
scroll to position [56, 0]
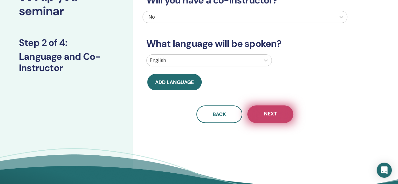
click at [278, 112] on button "Next" at bounding box center [270, 114] width 46 height 18
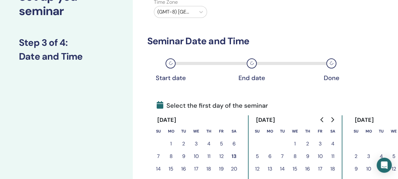
scroll to position [0, 0]
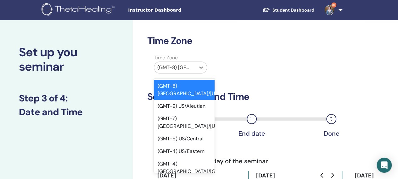
click at [192, 63] on div "(GMT-8) US/Alaska" at bounding box center [174, 67] width 41 height 11
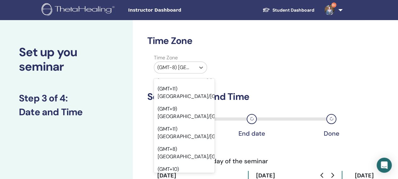
scroll to position [7992, 0]
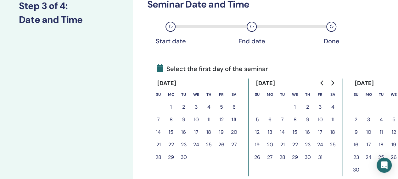
scroll to position [95, 0]
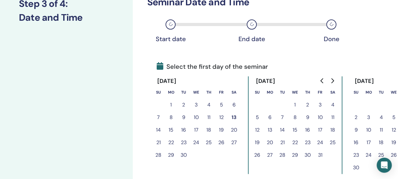
click at [336, 81] on button "Go to next month" at bounding box center [332, 81] width 10 height 13
click at [333, 79] on icon "Go to next month" at bounding box center [332, 80] width 3 height 5
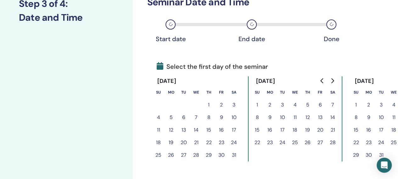
click at [328, 119] on button "14" at bounding box center [333, 117] width 13 height 13
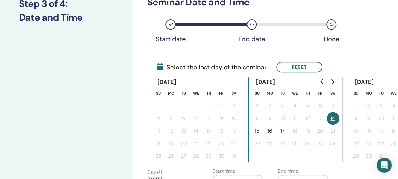
click at [258, 133] on button "15" at bounding box center [257, 131] width 13 height 13
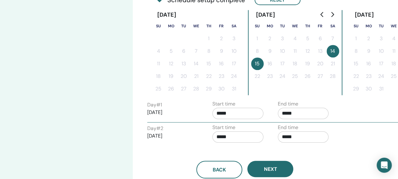
scroll to position [163, 0]
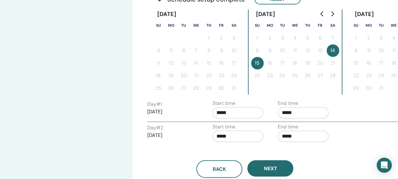
click at [298, 115] on input "*****" at bounding box center [303, 112] width 51 height 11
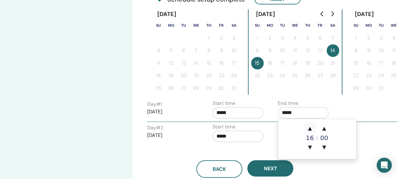
click at [309, 129] on span "▲" at bounding box center [310, 128] width 13 height 13
type input "*****"
click at [241, 112] on input "*****" at bounding box center [237, 112] width 51 height 11
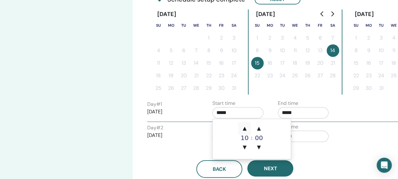
click at [247, 127] on span "▲" at bounding box center [244, 128] width 13 height 13
type input "*****"
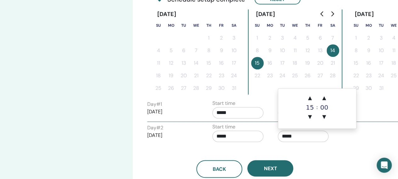
click at [320, 136] on input "*****" at bounding box center [303, 136] width 51 height 11
click at [310, 96] on span "▲" at bounding box center [310, 98] width 13 height 13
type input "*****"
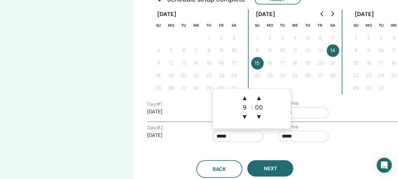
click at [229, 139] on input "*****" at bounding box center [237, 136] width 51 height 11
click at [243, 98] on span "▲" at bounding box center [244, 98] width 13 height 13
type input "*****"
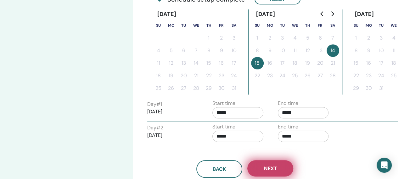
click at [276, 163] on button "Next" at bounding box center [270, 168] width 46 height 16
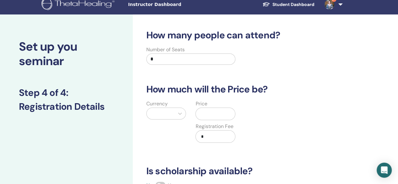
scroll to position [0, 0]
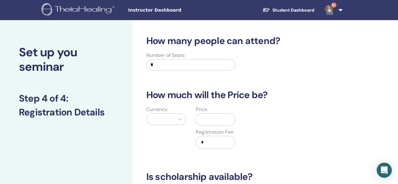
click at [174, 64] on input "*" at bounding box center [190, 64] width 89 height 11
type input "**"
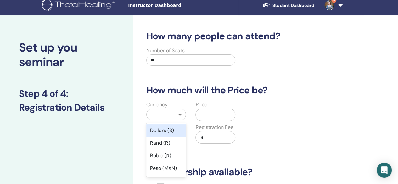
click at [168, 114] on div at bounding box center [161, 114] width 28 height 11
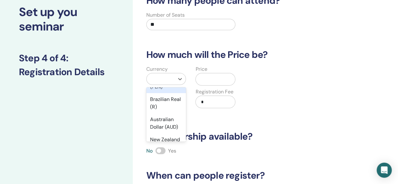
scroll to position [130, 0]
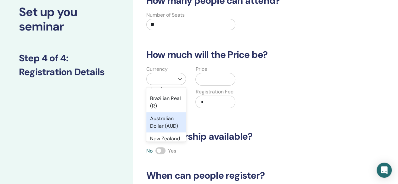
click at [163, 127] on div "Australian Dollar (AUD)" at bounding box center [166, 122] width 40 height 20
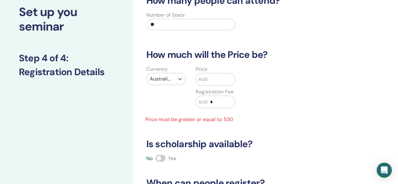
click at [222, 81] on input "text" at bounding box center [221, 79] width 27 height 12
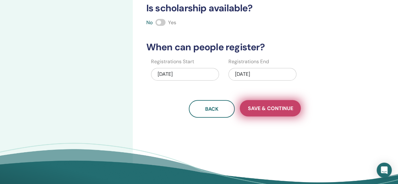
scroll to position [169, 0]
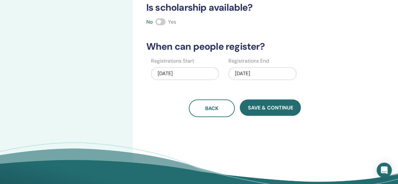
type input "***"
click at [255, 71] on div "02/15/2026" at bounding box center [262, 73] width 68 height 13
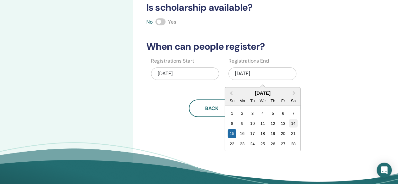
click at [294, 121] on div "14" at bounding box center [293, 123] width 8 height 8
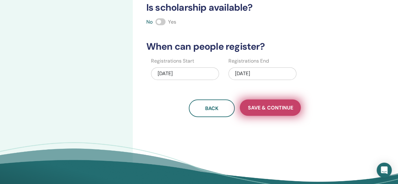
click at [271, 112] on button "Save & Continue" at bounding box center [270, 107] width 61 height 16
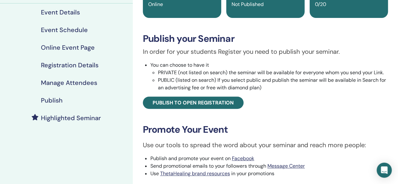
scroll to position [82, 0]
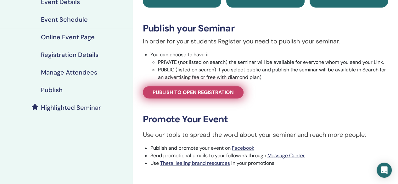
click at [221, 89] on span "Publish to open registration" at bounding box center [193, 92] width 81 height 7
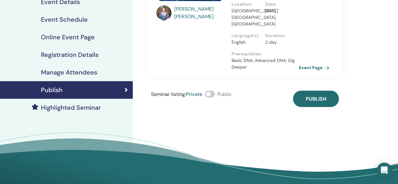
click at [215, 91] on span at bounding box center [210, 94] width 10 height 7
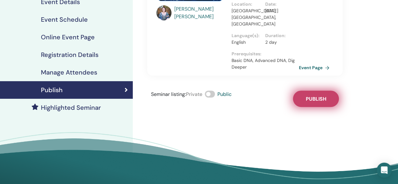
click at [328, 93] on button "Publish" at bounding box center [316, 99] width 46 height 16
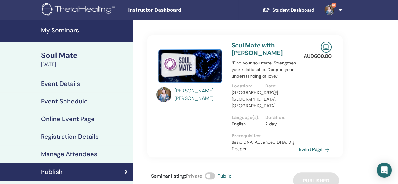
click at [52, 31] on h4 "My Seminars" at bounding box center [85, 30] width 88 height 8
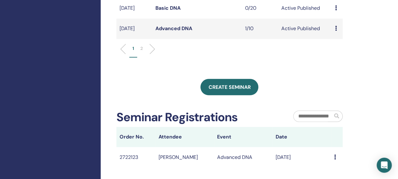
scroll to position [283, 0]
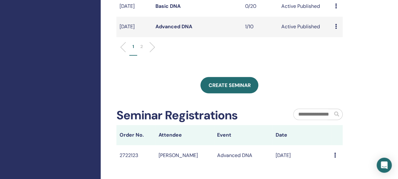
drag, startPoint x: 198, startPoint y: 92, endPoint x: 133, endPoint y: 94, distance: 64.5
click at [133, 93] on div "Create seminar" at bounding box center [229, 85] width 226 height 16
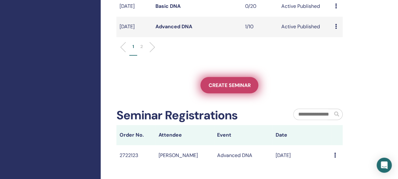
click at [208, 93] on link "Create seminar" at bounding box center [229, 85] width 58 height 16
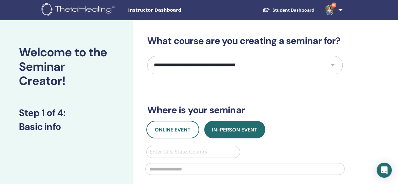
click at [186, 68] on select "**********" at bounding box center [244, 65] width 195 height 18
select select "**"
click at [147, 56] on select "**********" at bounding box center [244, 65] width 195 height 18
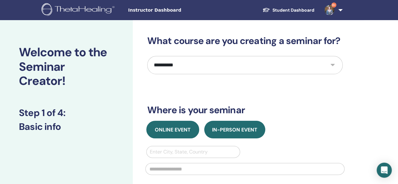
click at [180, 131] on span "Online Event" at bounding box center [173, 129] width 36 height 7
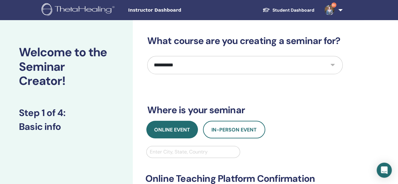
click at [178, 152] on div at bounding box center [193, 152] width 87 height 9
type input "******"
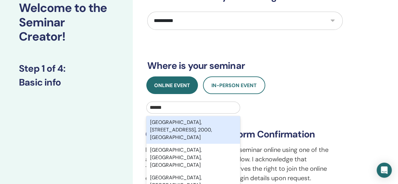
scroll to position [46, 0]
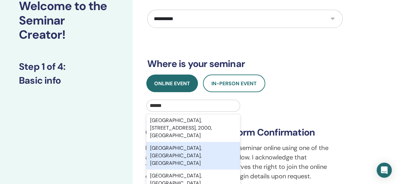
click at [199, 148] on div "[GEOGRAPHIC_DATA], [GEOGRAPHIC_DATA], [GEOGRAPHIC_DATA]" at bounding box center [193, 156] width 94 height 28
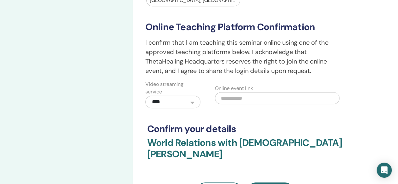
scroll to position [154, 0]
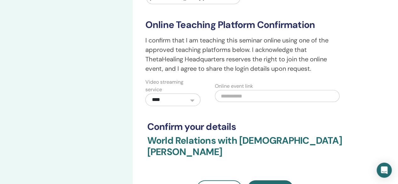
click at [237, 95] on input "text" at bounding box center [277, 96] width 125 height 12
paste input "**********"
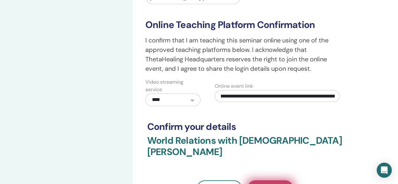
type input "**********"
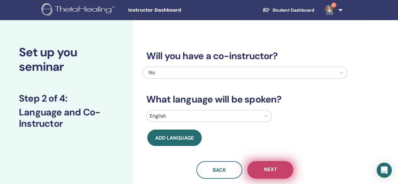
click at [272, 169] on span "Next" at bounding box center [270, 170] width 13 height 8
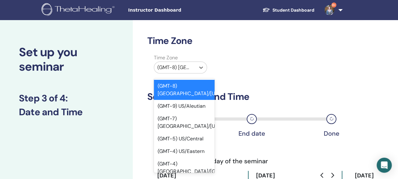
click at [182, 70] on div at bounding box center [174, 67] width 35 height 9
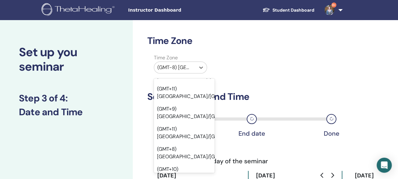
scroll to position [7982, 0]
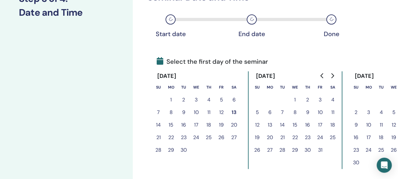
scroll to position [100, 0]
click at [331, 76] on icon "Go to next month" at bounding box center [332, 75] width 5 height 5
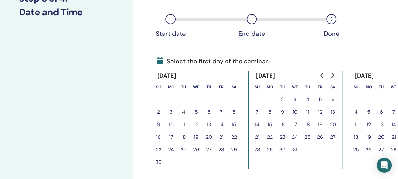
click at [331, 76] on icon "Go to next month" at bounding box center [332, 75] width 5 height 5
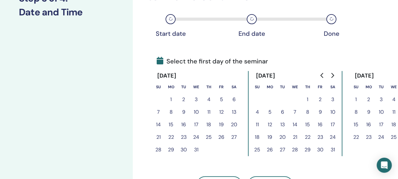
click at [333, 78] on button "Go to next month" at bounding box center [332, 75] width 10 height 13
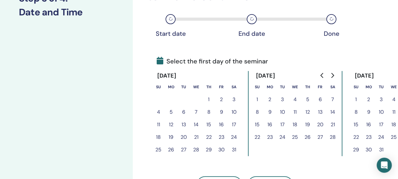
click at [333, 78] on button "Go to next month" at bounding box center [332, 75] width 10 height 13
click at [173, 137] on button "23" at bounding box center [171, 137] width 13 height 13
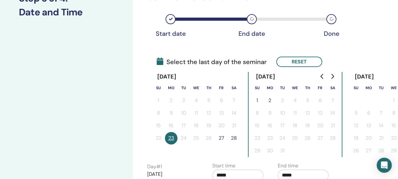
click at [220, 137] on button "27" at bounding box center [221, 138] width 13 height 13
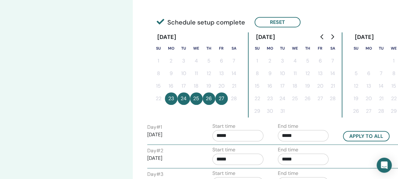
scroll to position [146, 0]
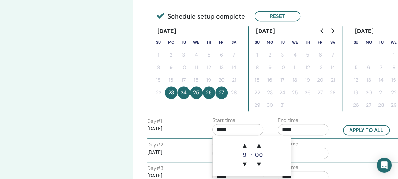
click at [253, 129] on input "*****" at bounding box center [237, 129] width 51 height 11
click at [297, 131] on input "*****" at bounding box center [303, 129] width 51 height 11
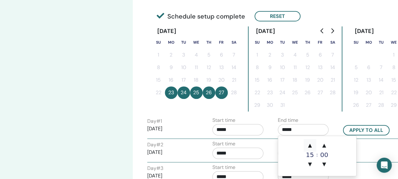
click at [309, 146] on span "▲" at bounding box center [310, 145] width 13 height 13
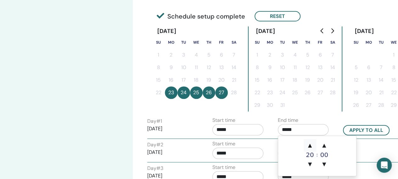
click at [309, 146] on span "▲" at bounding box center [310, 145] width 13 height 13
type input "*****"
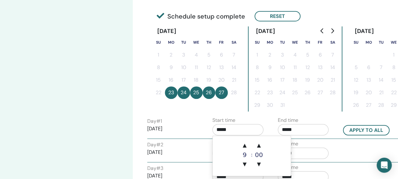
click at [249, 130] on input "*****" at bounding box center [237, 129] width 51 height 11
click at [242, 145] on span "▲" at bounding box center [244, 145] width 13 height 13
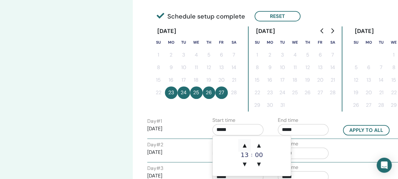
click at [242, 145] on span "▲" at bounding box center [244, 145] width 13 height 13
type input "*****"
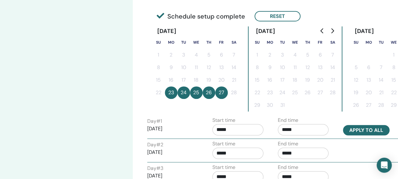
click at [364, 128] on button "Apply to all" at bounding box center [366, 130] width 47 height 10
type input "*****"
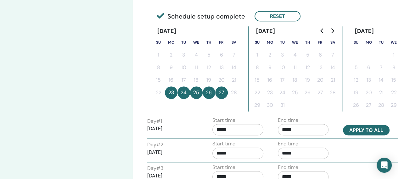
type input "*****"
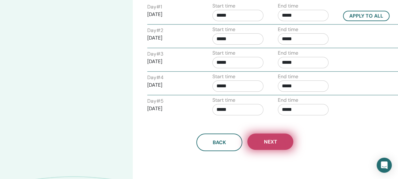
click at [276, 141] on span "Next" at bounding box center [270, 142] width 13 height 7
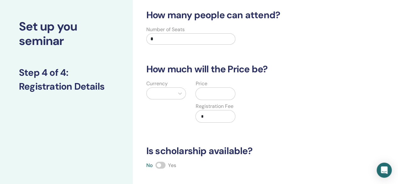
scroll to position [25, 0]
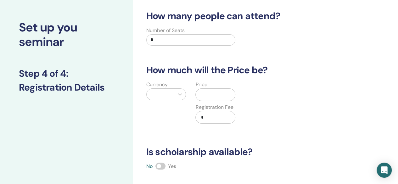
click at [174, 45] on input "*" at bounding box center [190, 39] width 89 height 11
type input "**"
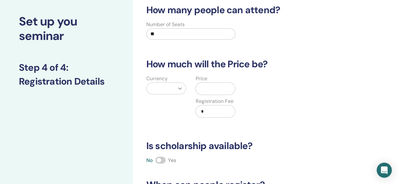
click at [176, 93] on div at bounding box center [166, 88] width 40 height 12
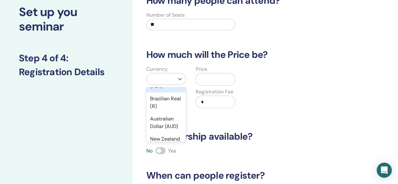
scroll to position [130, 0]
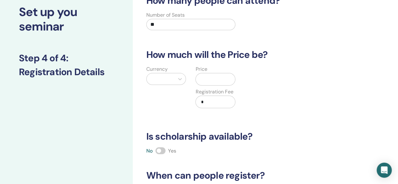
drag, startPoint x: 164, startPoint y: 133, endPoint x: 150, endPoint y: 78, distance: 56.6
click at [150, 78] on input "text" at bounding box center [150, 79] width 1 height 8
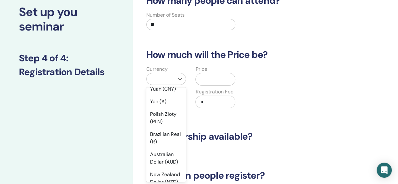
scroll to position [94, 0]
click at [167, 155] on div "Australian Dollar (AUD)" at bounding box center [166, 158] width 40 height 20
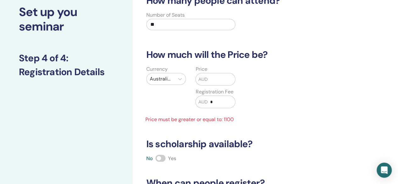
click at [220, 86] on div "Price AUD Registration Fee AUD *" at bounding box center [215, 90] width 49 height 50
click at [220, 80] on input "text" at bounding box center [221, 79] width 27 height 12
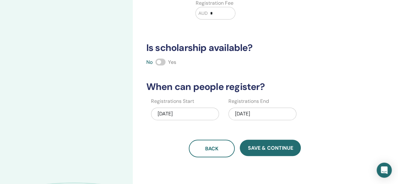
scroll to position [131, 0]
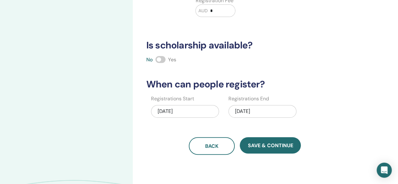
type input "****"
click at [260, 113] on div "02/27/2026" at bounding box center [262, 111] width 68 height 13
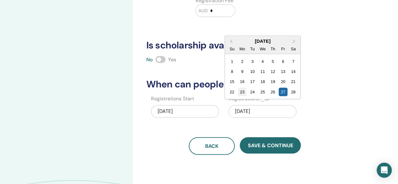
click at [240, 93] on div "23" at bounding box center [242, 92] width 8 height 8
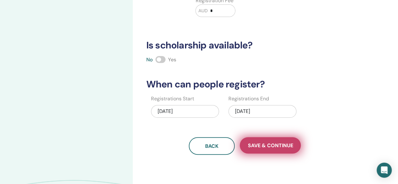
drag, startPoint x: 261, startPoint y: 146, endPoint x: 257, endPoint y: 148, distance: 4.8
click at [257, 148] on span "Save & Continue" at bounding box center [270, 145] width 45 height 7
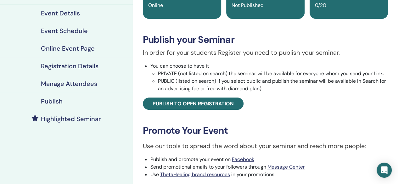
scroll to position [71, 0]
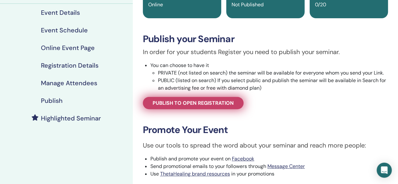
click at [201, 99] on link "Publish to open registration" at bounding box center [193, 103] width 101 height 12
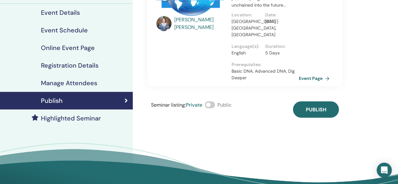
click at [210, 101] on span at bounding box center [210, 104] width 10 height 7
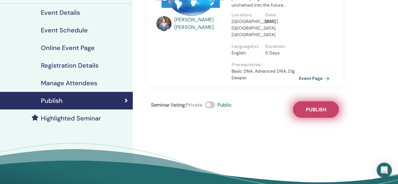
click at [318, 109] on button "Publish" at bounding box center [316, 109] width 46 height 16
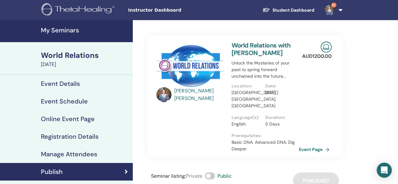
click at [333, 11] on img at bounding box center [329, 10] width 10 height 10
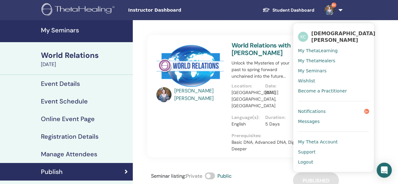
click at [313, 109] on span "Notifications" at bounding box center [312, 112] width 28 height 6
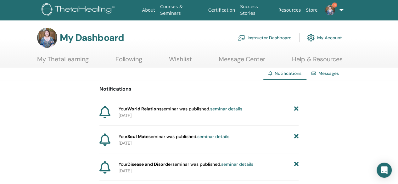
click at [290, 71] on span "Notifications" at bounding box center [288, 73] width 27 height 6
click at [335, 9] on span "9+" at bounding box center [329, 9] width 15 height 5
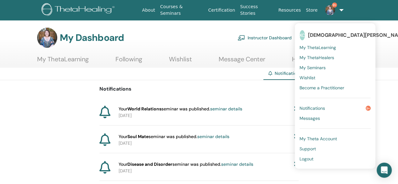
click at [189, 63] on link "Wishlist" at bounding box center [180, 61] width 23 height 12
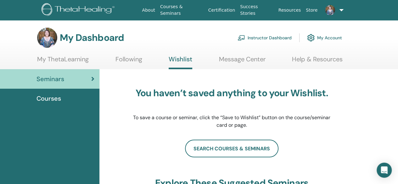
click at [77, 60] on link "My ThetaLearning" at bounding box center [63, 61] width 52 height 12
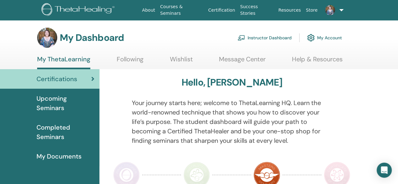
click at [262, 34] on link "Instructor Dashboard" at bounding box center [265, 38] width 54 height 14
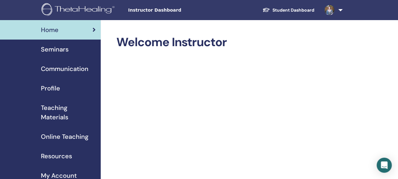
click at [48, 52] on span "Seminars" at bounding box center [55, 49] width 28 height 9
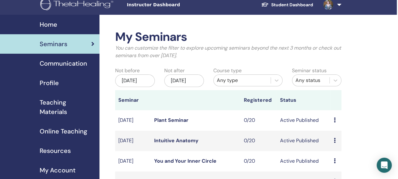
scroll to position [0, 1]
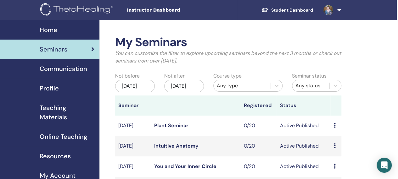
click at [191, 91] on div "Dec/13, 2025" at bounding box center [184, 86] width 40 height 13
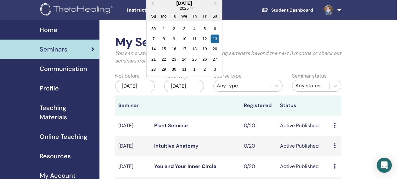
click at [191, 1] on div "December 2025" at bounding box center [183, 2] width 75 height 5
click at [216, 3] on button "Next Month" at bounding box center [216, 3] width 10 height 10
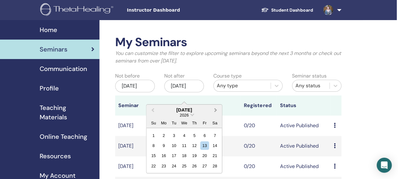
click at [214, 112] on button "Next Month" at bounding box center [216, 110] width 10 height 10
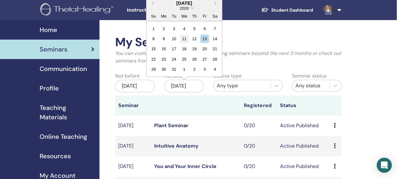
click at [186, 36] on div "11" at bounding box center [184, 39] width 8 height 8
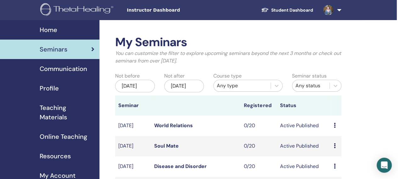
click at [329, 7] on img at bounding box center [328, 10] width 10 height 10
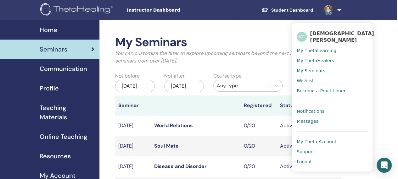
click at [311, 159] on span "Logout" at bounding box center [304, 162] width 15 height 6
